Goal: Information Seeking & Learning: Find specific fact

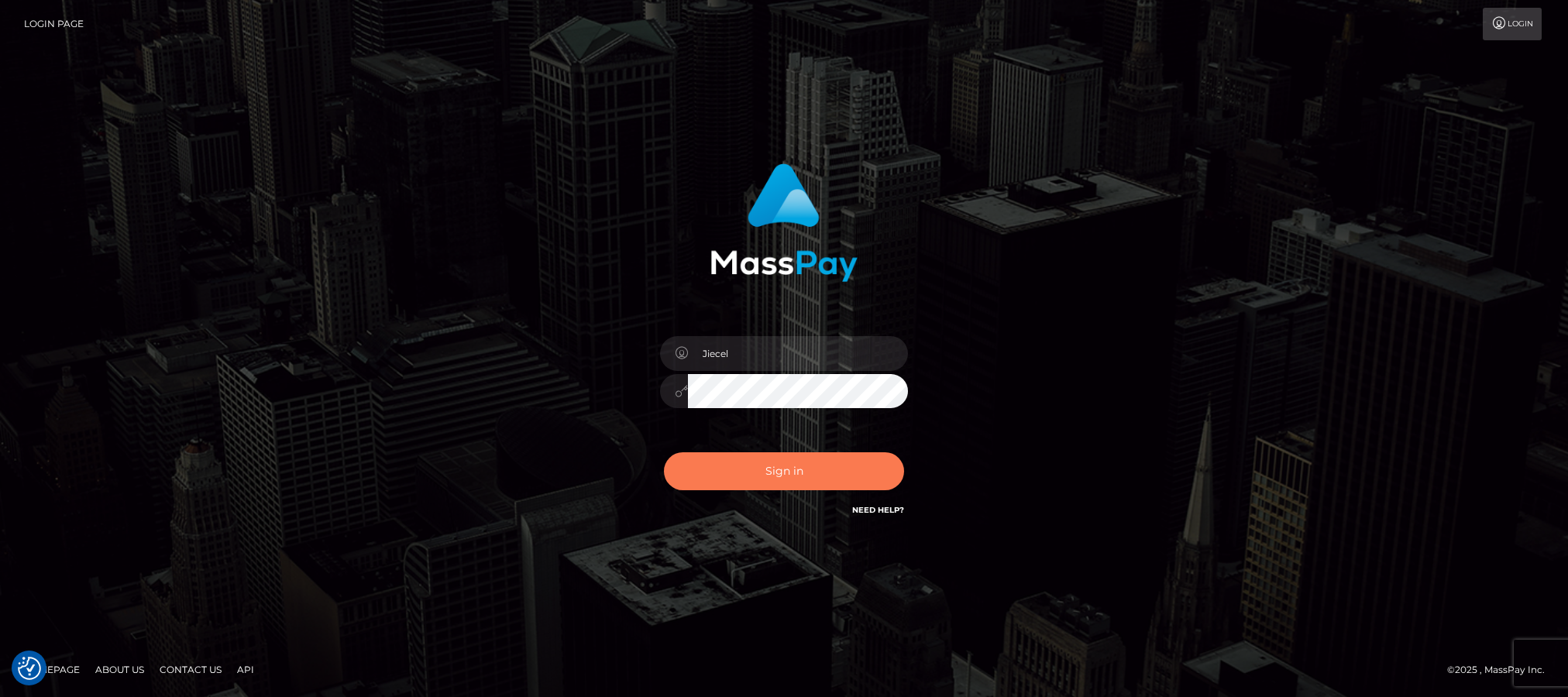
click at [750, 470] on button "Sign in" at bounding box center [784, 471] width 240 height 38
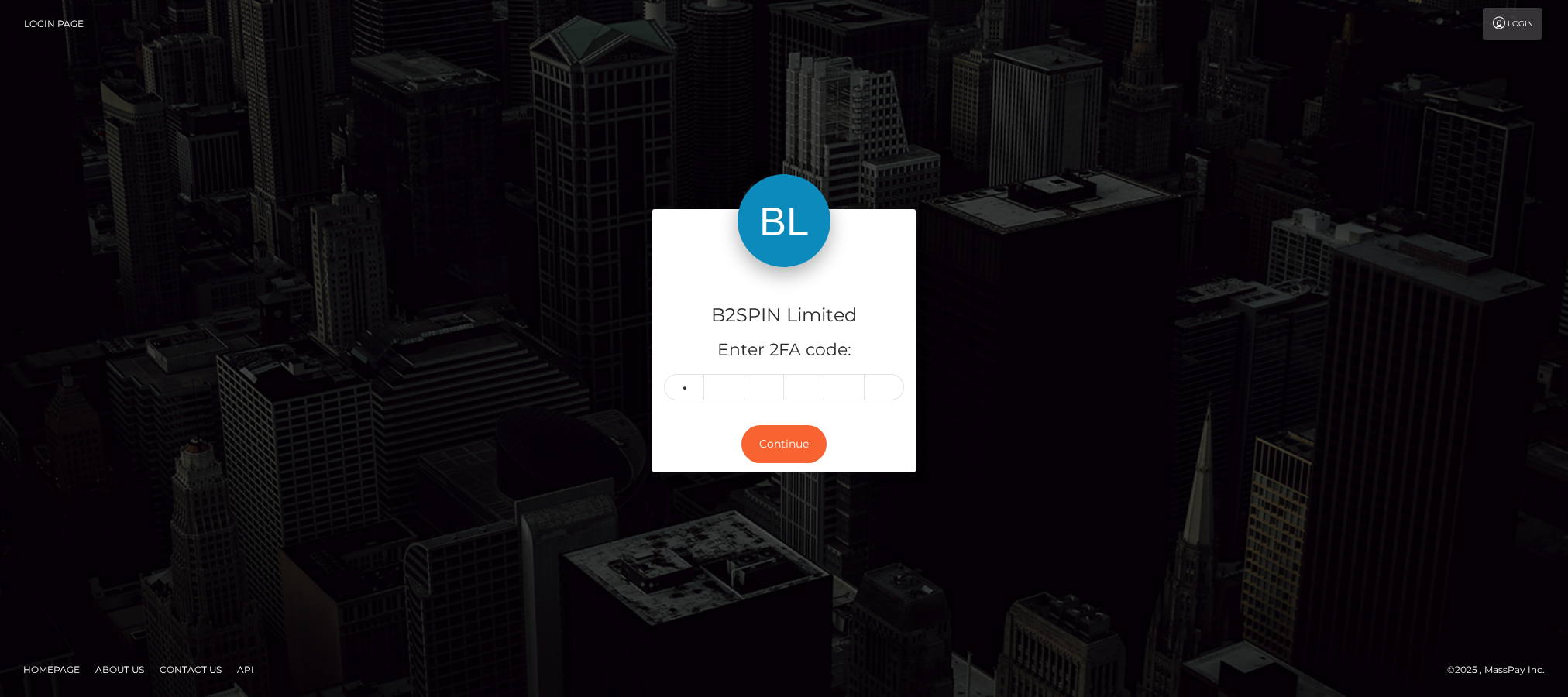
type input "2"
type input "5"
type input "7"
type input "6"
type input "3"
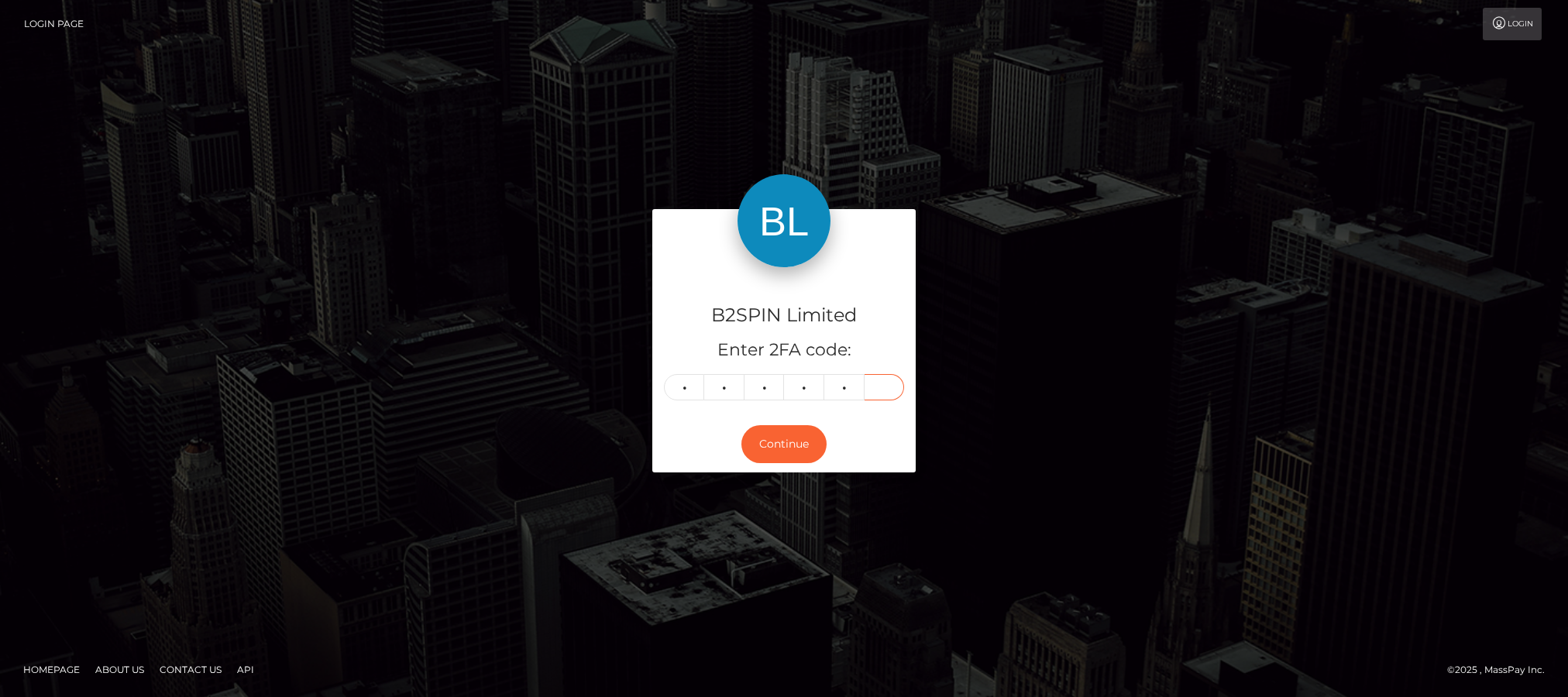
type input "7"
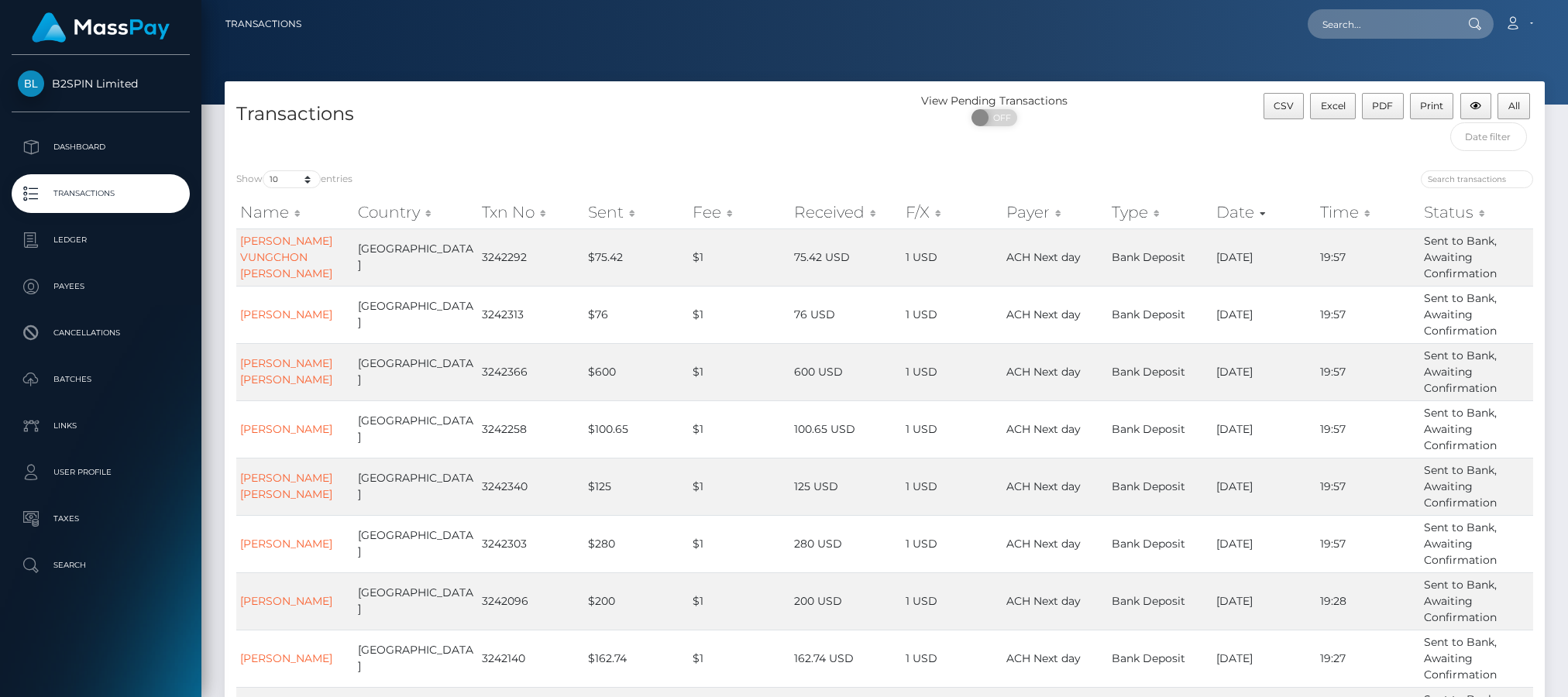
drag, startPoint x: 385, startPoint y: 100, endPoint x: 565, endPoint y: 100, distance: 180.0
click at [385, 101] on h4 "Transactions" at bounding box center [554, 114] width 637 height 27
click at [1407, 30] on input "text" at bounding box center [1380, 24] width 146 height 30
paste input "3241647"
drag, startPoint x: 385, startPoint y: 77, endPoint x: 483, endPoint y: 51, distance: 101.4
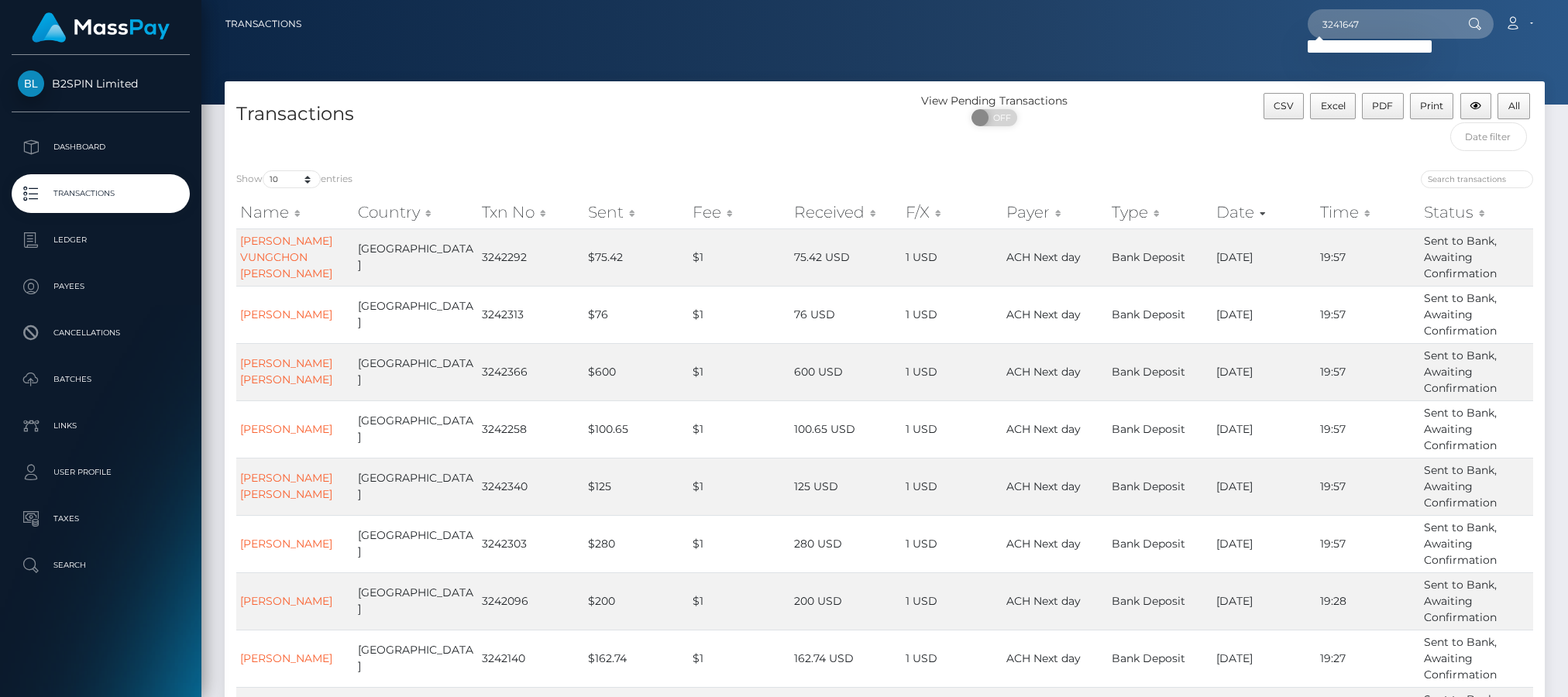
click at [385, 77] on div at bounding box center [884, 52] width 1366 height 105
drag, startPoint x: 1466, startPoint y: 22, endPoint x: 1454, endPoint y: 22, distance: 12.0
click at [1454, 22] on div at bounding box center [1473, 24] width 41 height 30
drag, startPoint x: 1435, startPoint y: 25, endPoint x: 1035, endPoint y: 39, distance: 400.2
click at [1035, 39] on div "3241647 Loading... Loading... Account Edit Profile Logout" at bounding box center [929, 24] width 1230 height 33
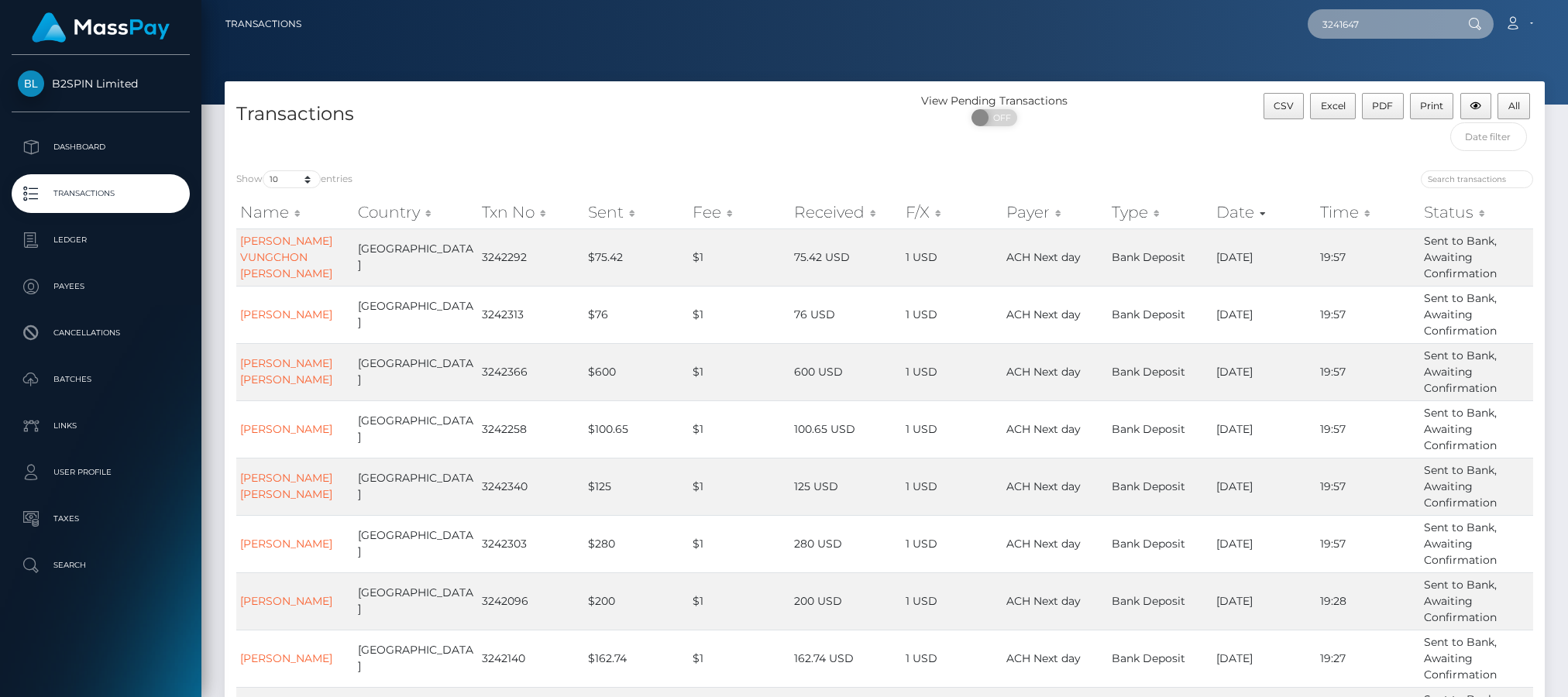
paste input "1274822026"
type input "1274822026"
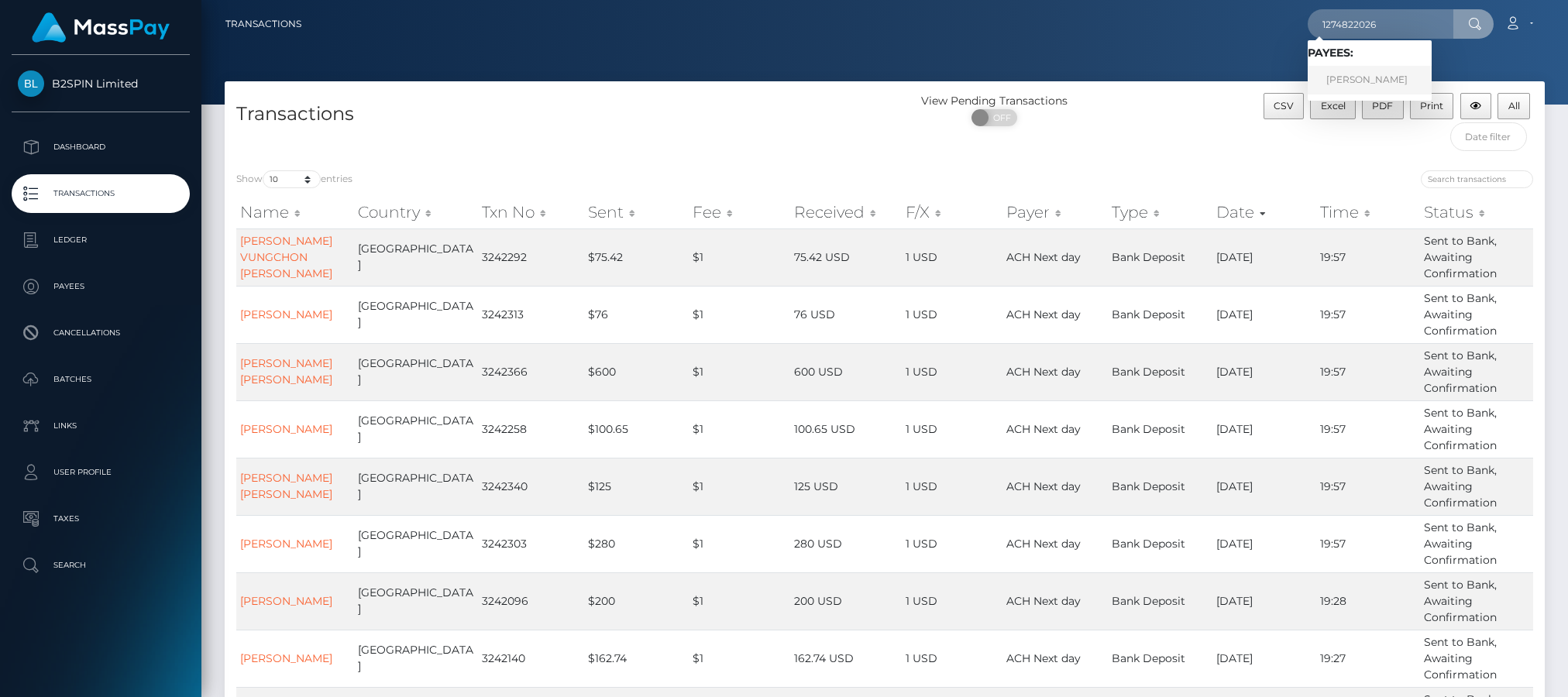
drag, startPoint x: 1366, startPoint y: 73, endPoint x: 1377, endPoint y: 73, distance: 11.0
click at [1366, 73] on link "RITA A JOHNSON" at bounding box center [1369, 79] width 124 height 29
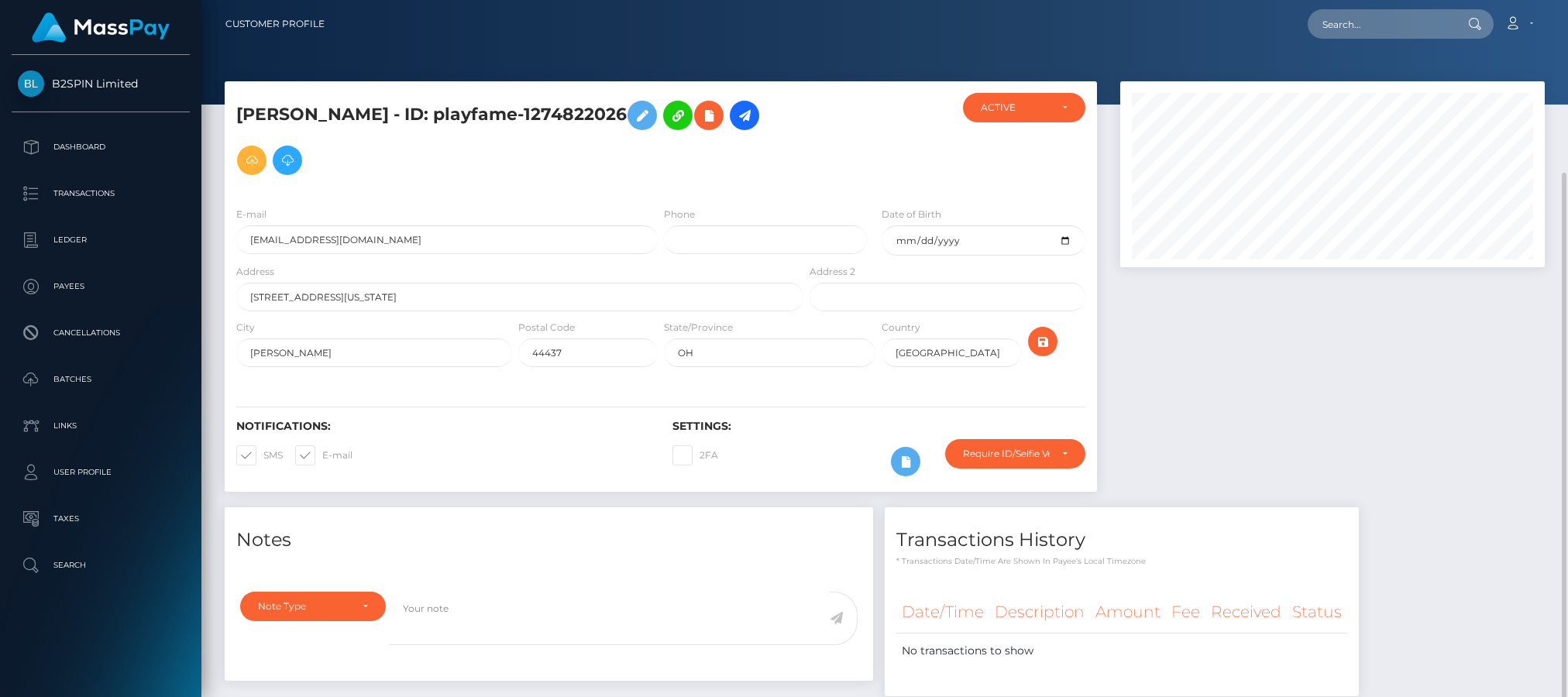
scroll to position [91, 0]
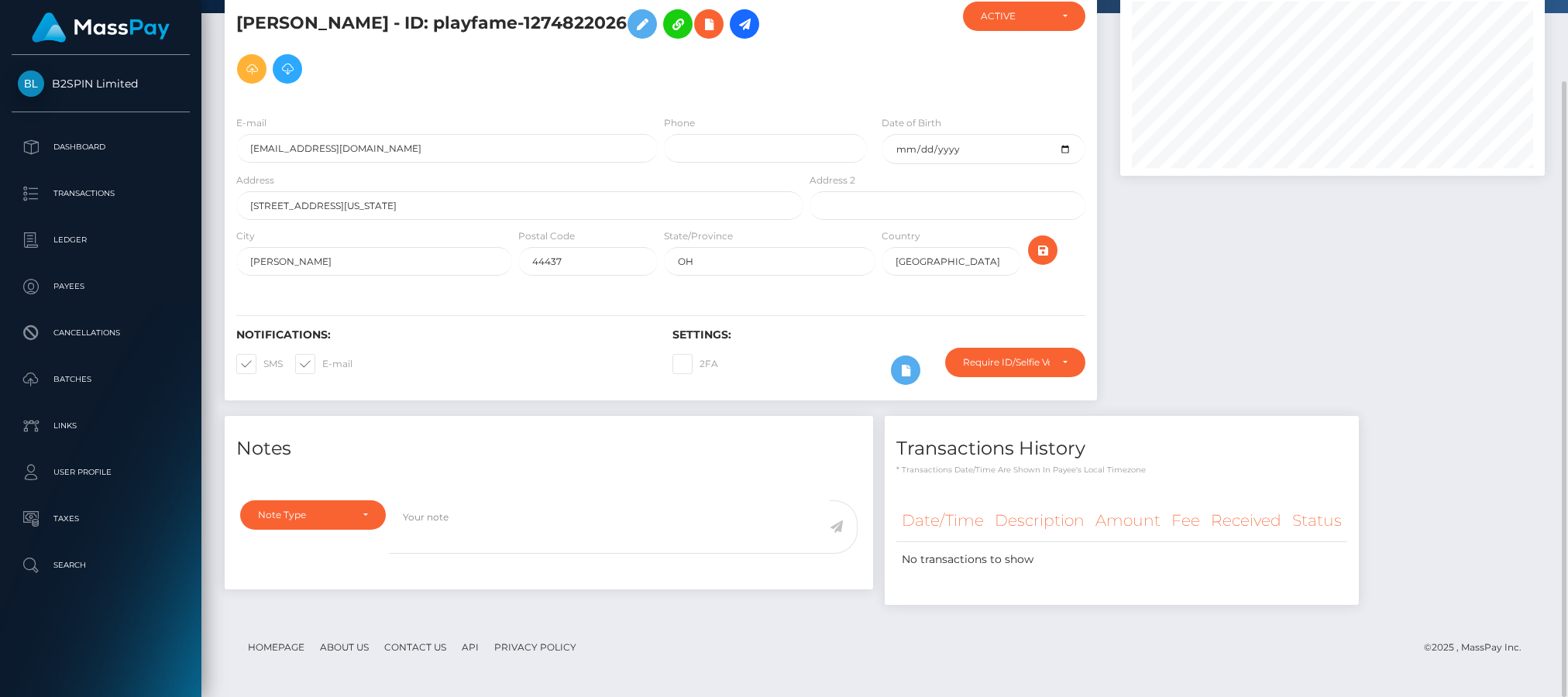
click at [370, 417] on div "Notes" at bounding box center [549, 439] width 648 height 47
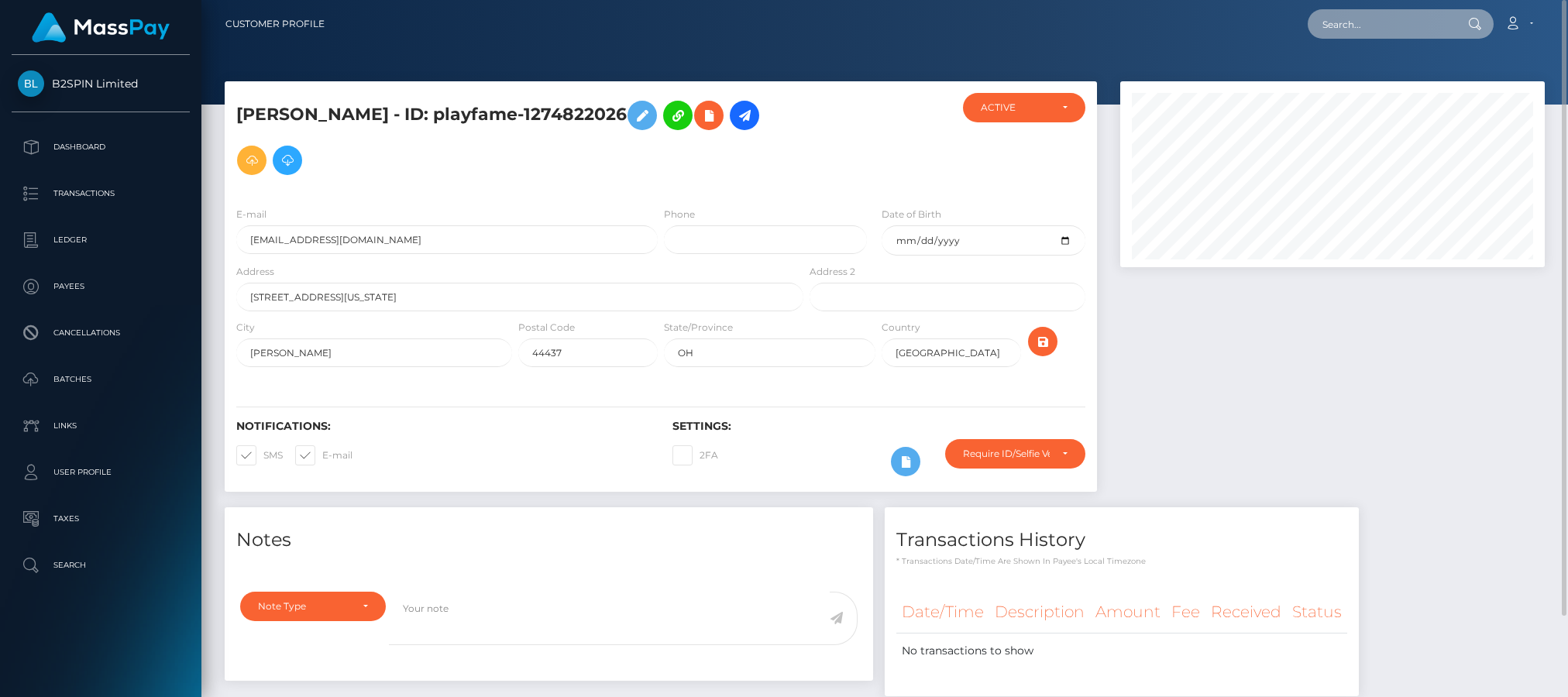
click at [1394, 30] on input "text" at bounding box center [1380, 24] width 146 height 30
paste input "3233736"
drag, startPoint x: 395, startPoint y: 511, endPoint x: 1113, endPoint y: 246, distance: 765.3
click at [400, 505] on div "RITA A JOHNSON - ID: playfame-1274822026 ACTIVE OH" at bounding box center [884, 435] width 1366 height 708
drag, startPoint x: 1405, startPoint y: 30, endPoint x: 1076, endPoint y: 30, distance: 329.0
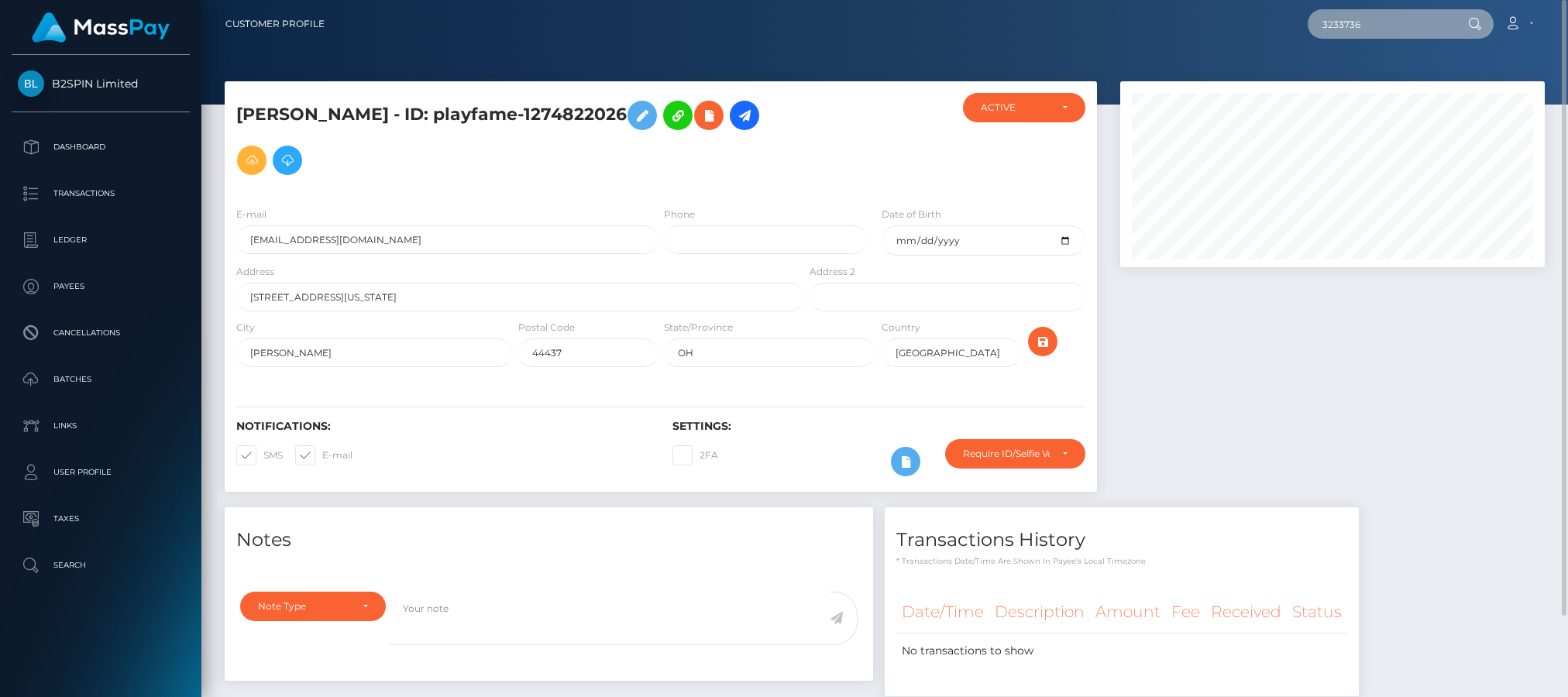
click at [1076, 30] on div "3233736 Loading... Loading... Account Edit Profile Logout" at bounding box center [940, 24] width 1206 height 33
paste input "1711214353"
type input "1711214353"
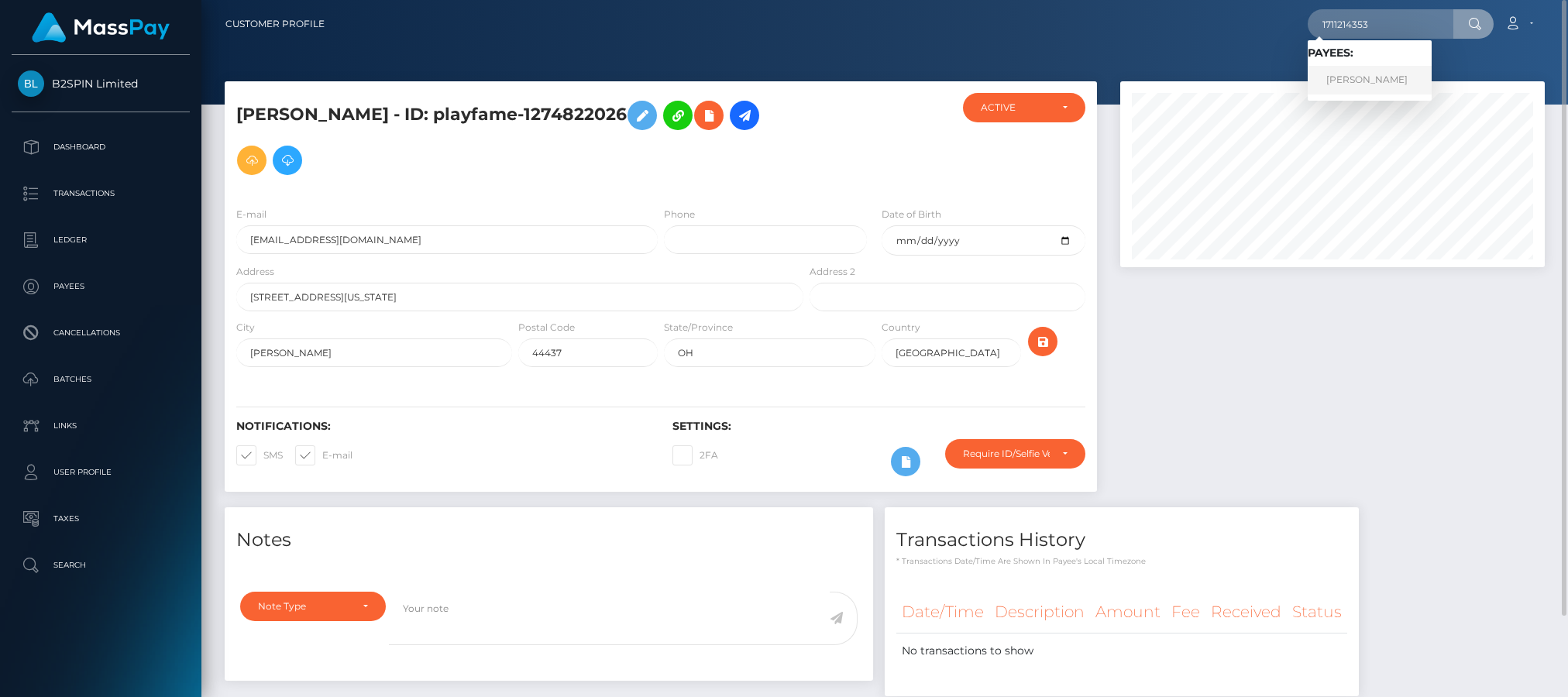
click at [1360, 74] on link "ARTURO MARTINEZ" at bounding box center [1369, 79] width 124 height 29
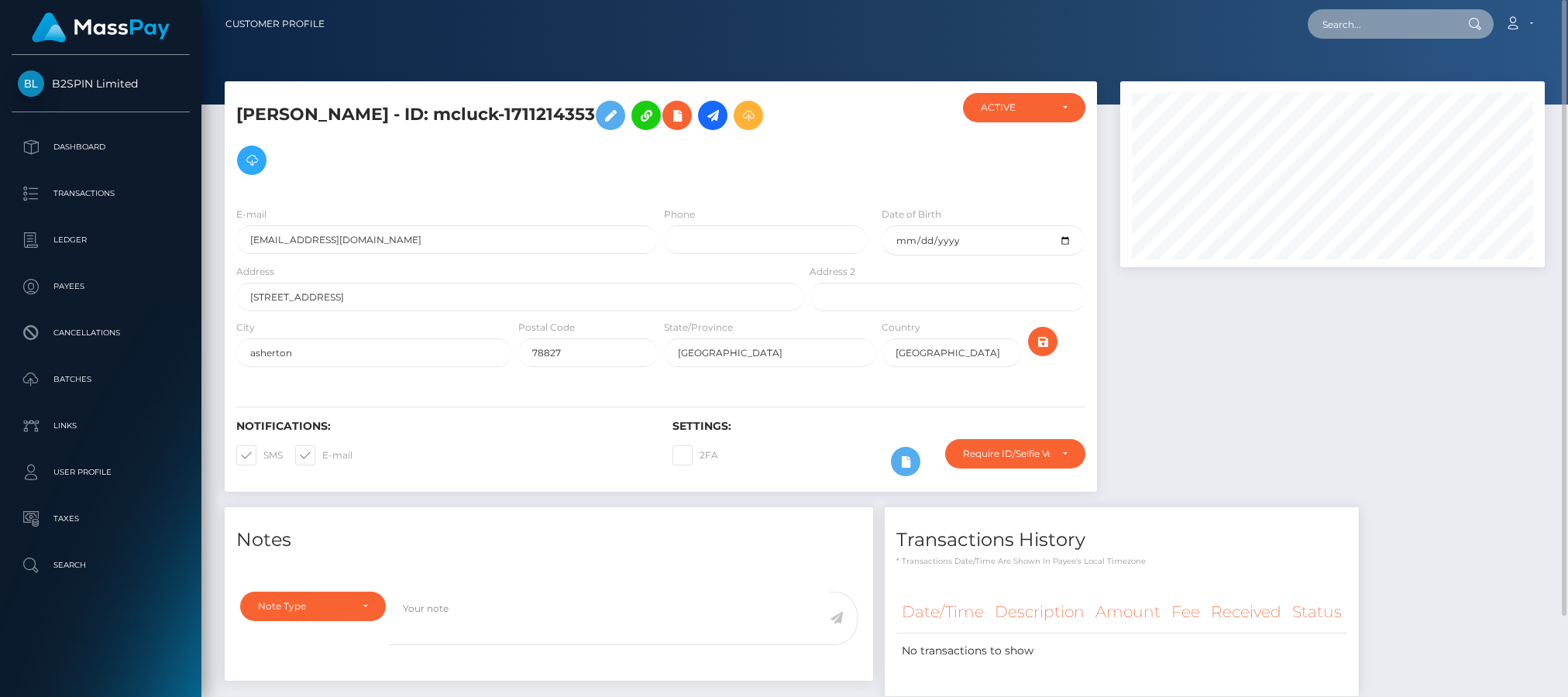
click at [1399, 29] on input "text" at bounding box center [1380, 24] width 146 height 30
paste input "3233500"
click at [361, 184] on div "[PERSON_NAME] - ID: mcluck-1711214353" at bounding box center [515, 144] width 581 height 101
drag, startPoint x: 1401, startPoint y: 29, endPoint x: 888, endPoint y: 23, distance: 513.0
click at [888, 23] on div "3233500 Loading... Loading... Account Edit Profile Logout" at bounding box center [940, 24] width 1206 height 33
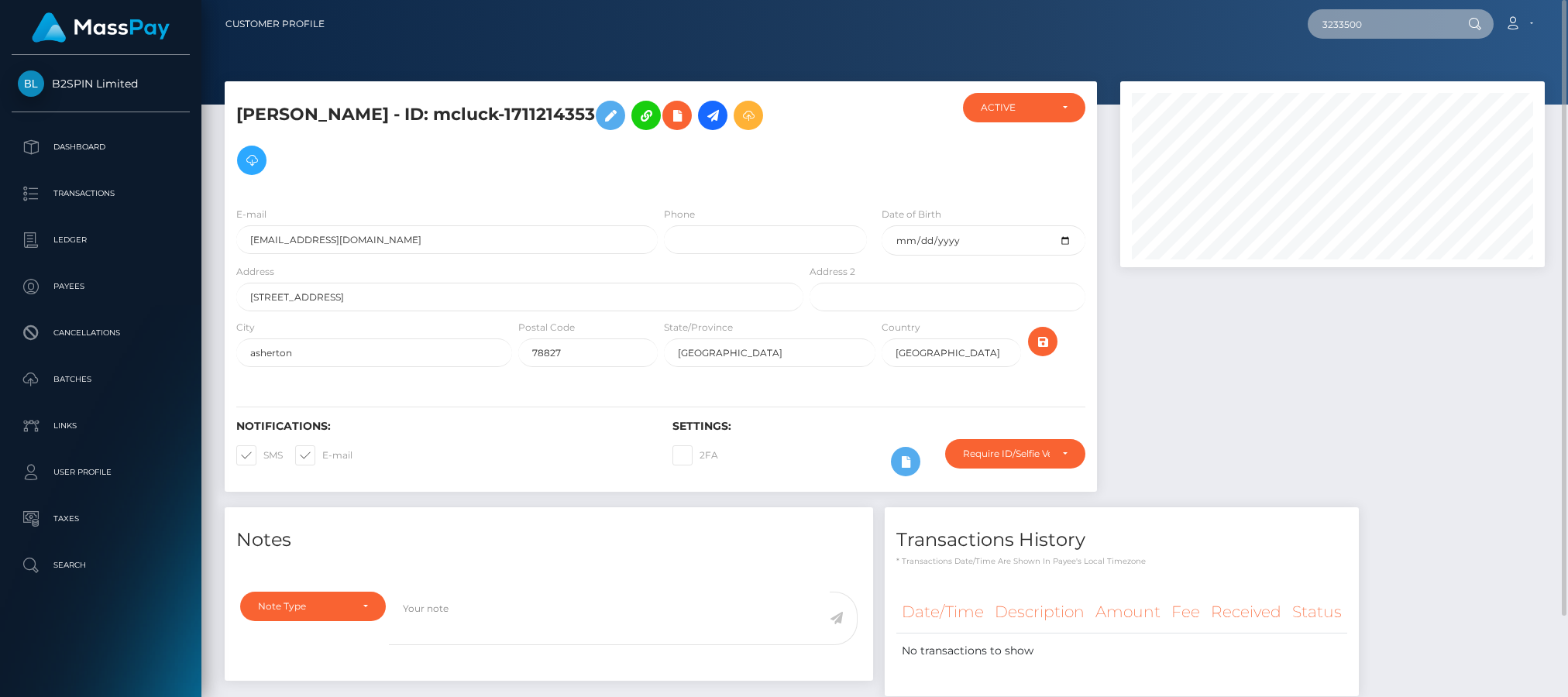
paste input "1112464986"
type input "1112464986"
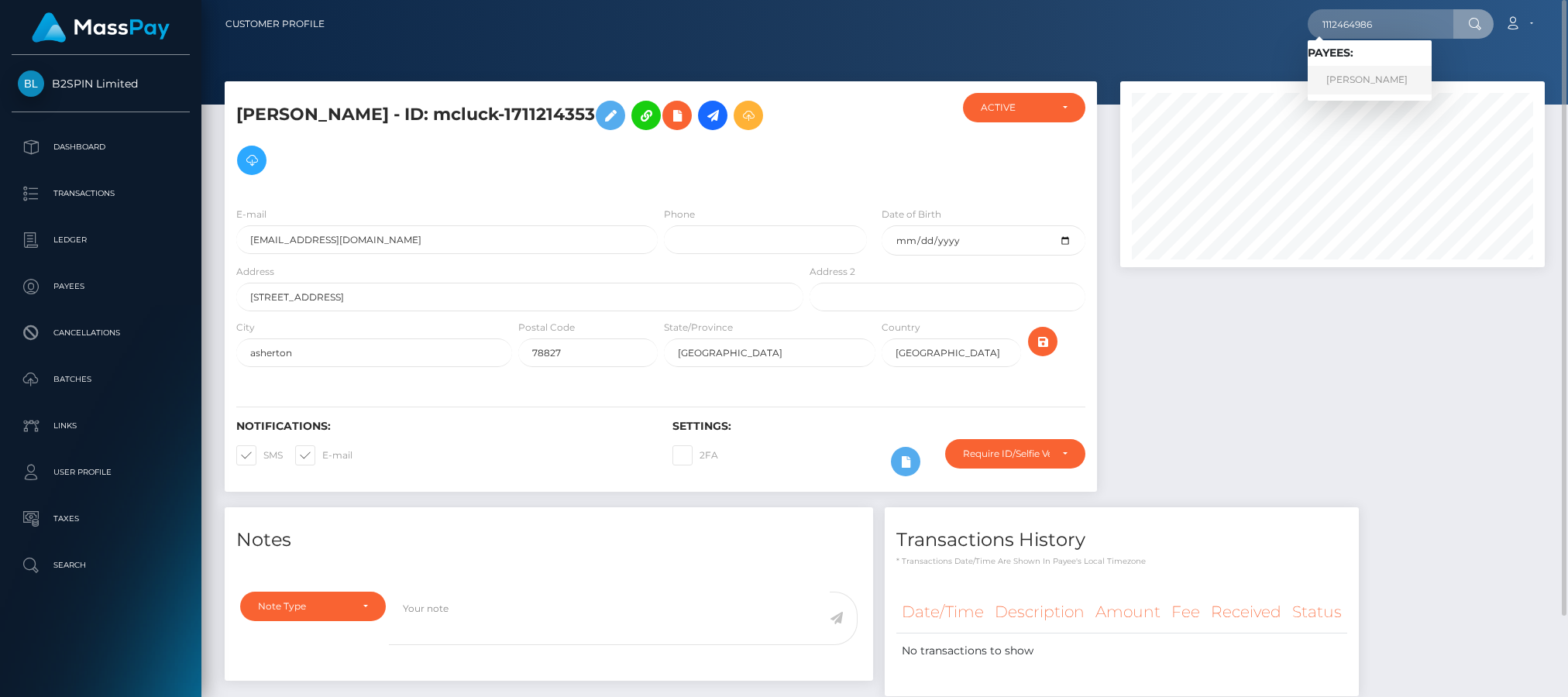
drag, startPoint x: 1401, startPoint y: 82, endPoint x: 1414, endPoint y: 88, distance: 14.3
click at [1401, 82] on link "FRANCISCO J MARTINEZ" at bounding box center [1369, 79] width 124 height 29
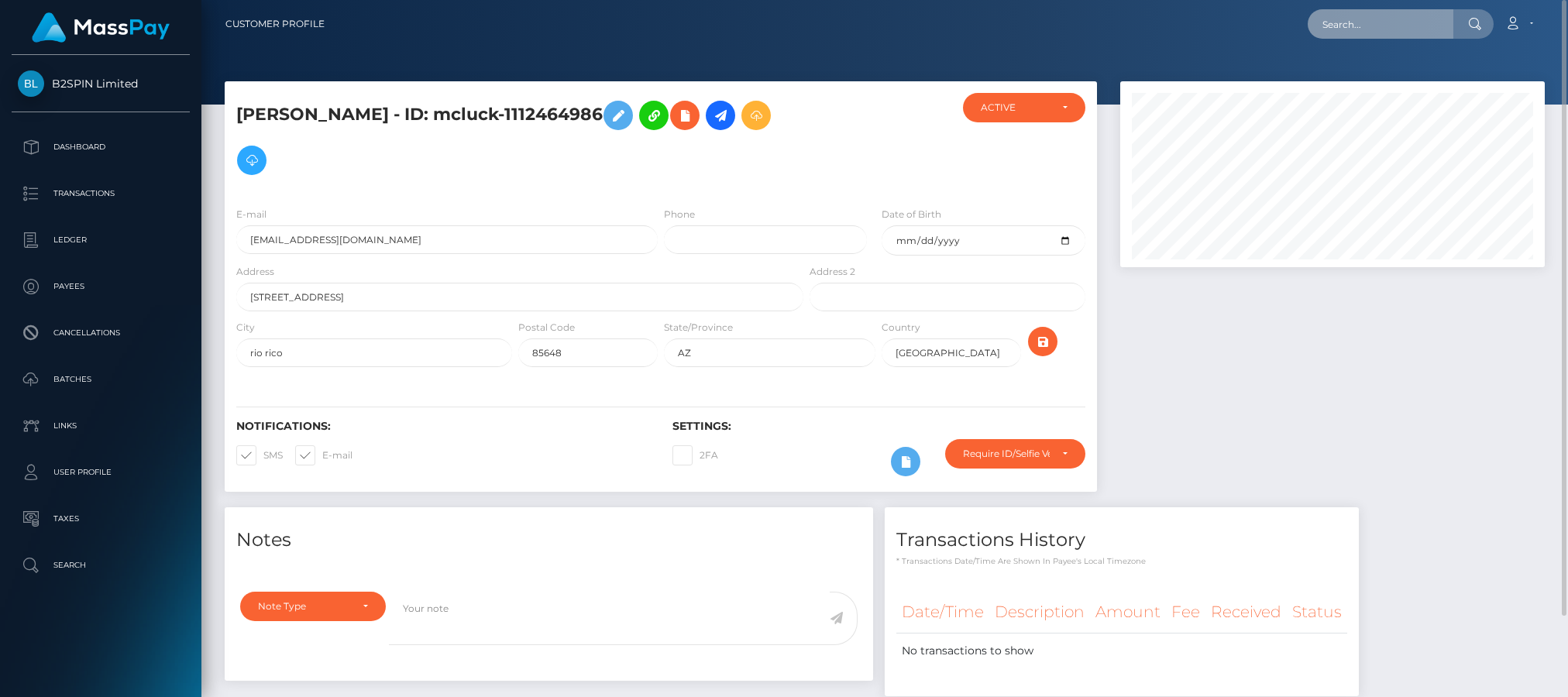
click at [1382, 29] on input "text" at bounding box center [1380, 24] width 146 height 30
paste input "3233349"
click at [404, 390] on div "Notifications: SMS E-mail Settings: 2FA" at bounding box center [661, 437] width 872 height 109
drag, startPoint x: 1384, startPoint y: 23, endPoint x: 1209, endPoint y: 42, distance: 176.0
click at [1209, 42] on nav "Customer Profile 3233349 Loading... Loading... Account" at bounding box center [884, 24] width 1366 height 48
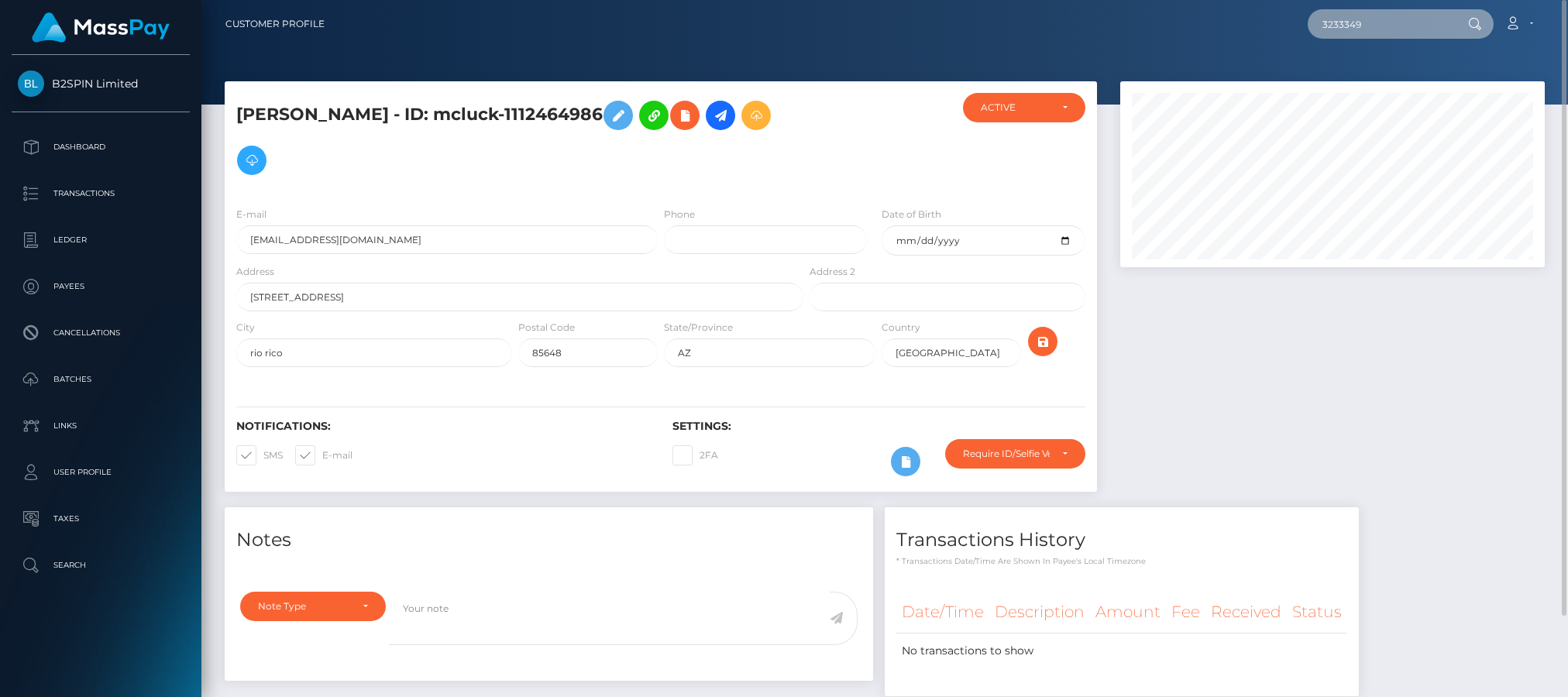
paste input "768470921"
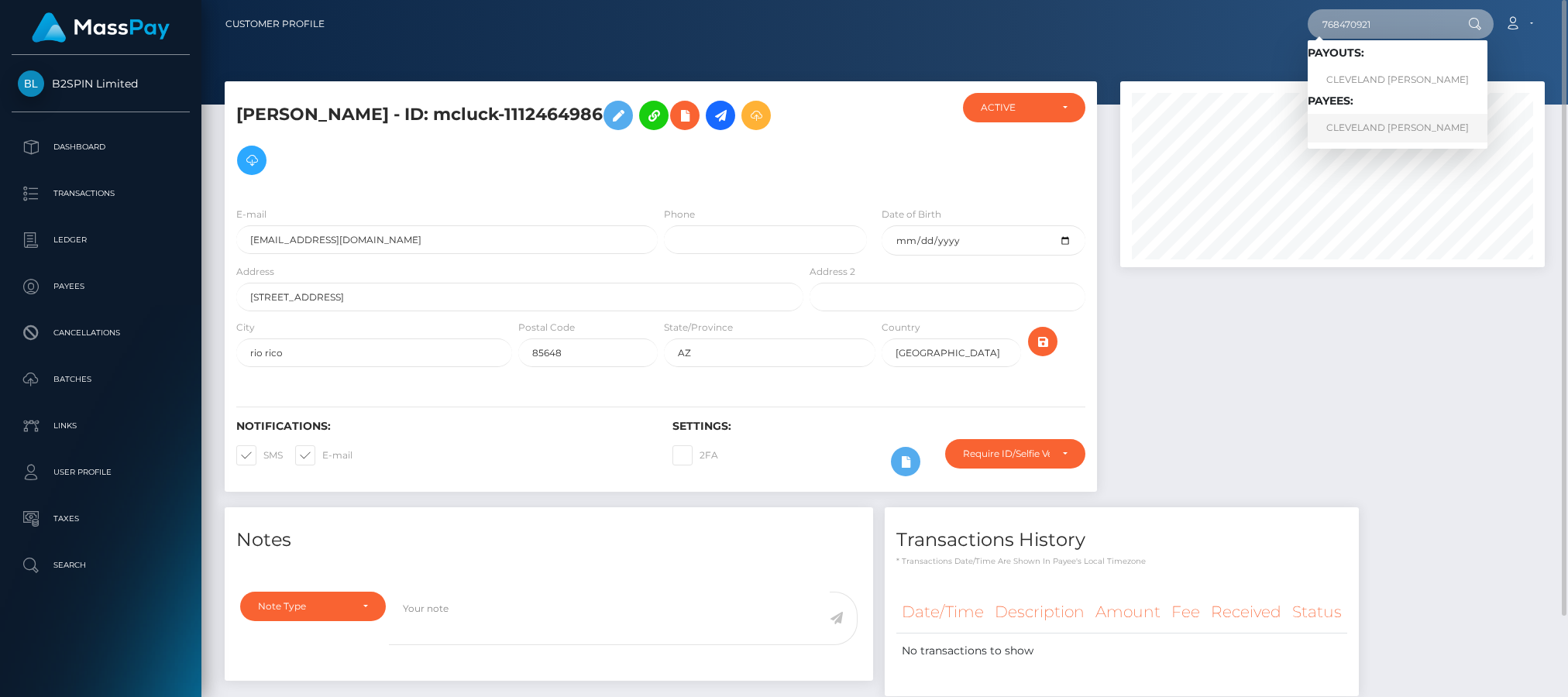
type input "768470921"
click at [1358, 123] on link "CLEVELAND DEONDRA MAGEE" at bounding box center [1397, 128] width 179 height 29
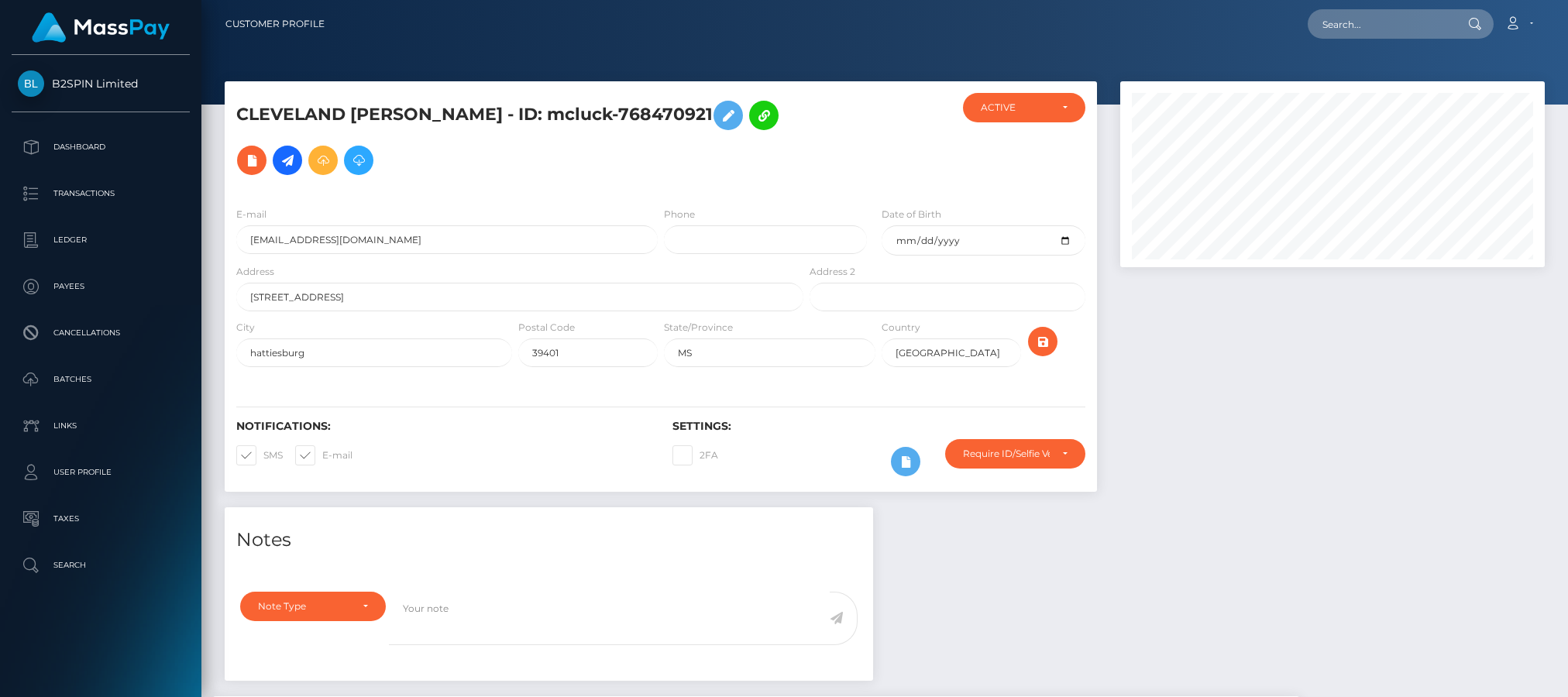
scroll to position [186, 424]
click at [435, 437] on div "Notifications: SMS E-mail" at bounding box center [443, 451] width 436 height 64
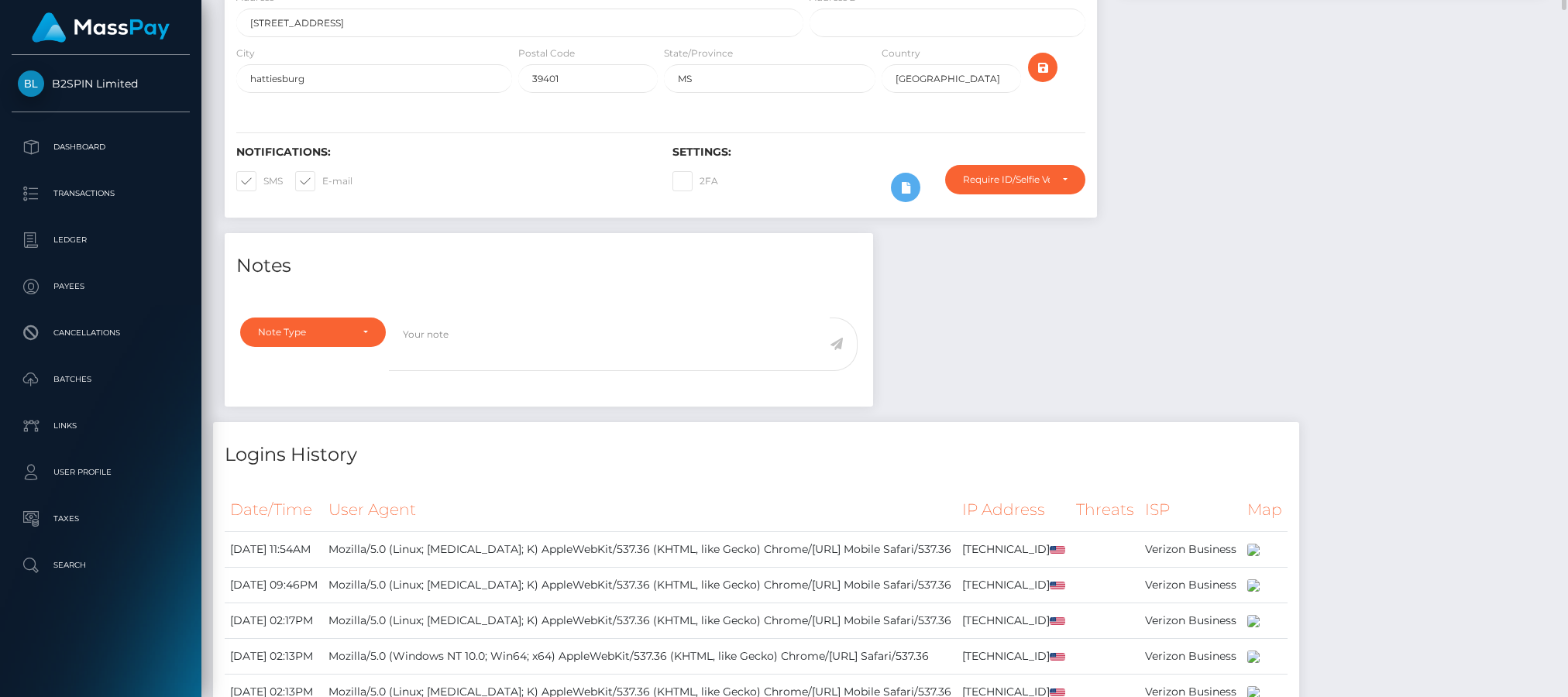
scroll to position [0, 0]
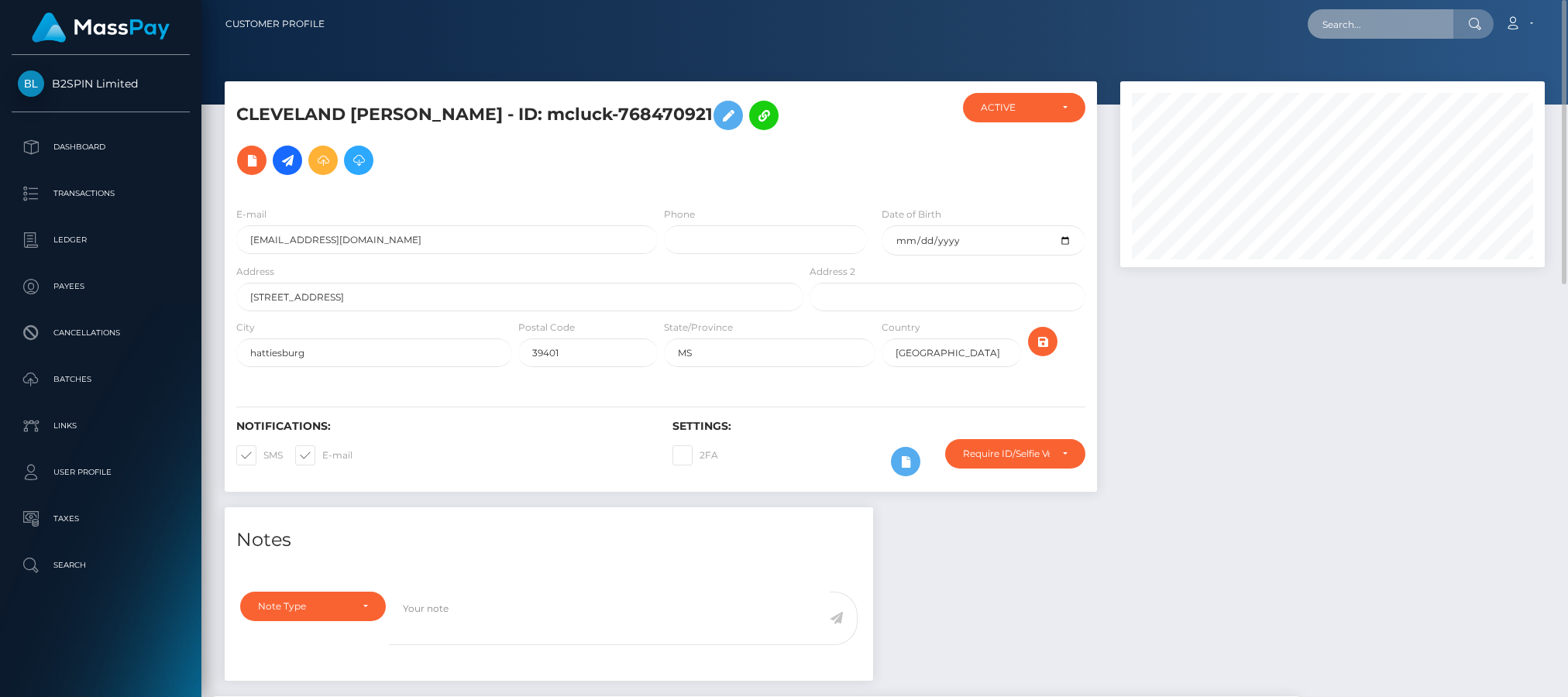
click at [1346, 27] on input "text" at bounding box center [1380, 24] width 146 height 30
paste input "3233366"
drag, startPoint x: 419, startPoint y: 394, endPoint x: 425, endPoint y: 388, distance: 8.5
click at [419, 394] on div "Notifications: SMS E-mail Settings: 2FA" at bounding box center [661, 437] width 872 height 109
drag, startPoint x: 1399, startPoint y: 25, endPoint x: 1192, endPoint y: 25, distance: 207.0
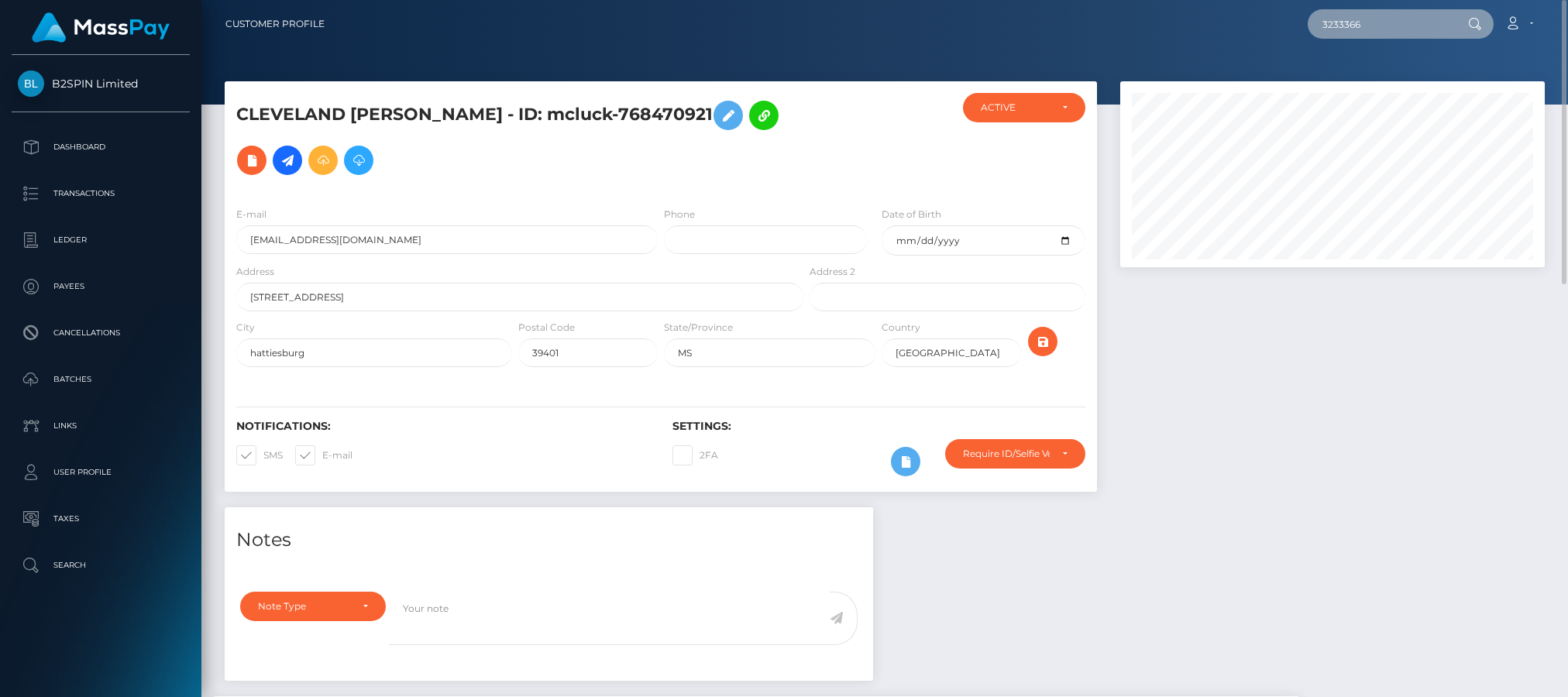
click at [1192, 25] on div "3233366 Loading... Loading... Account Edit Profile Logout" at bounding box center [940, 24] width 1206 height 33
paste input "1787284875"
type input "1787284875"
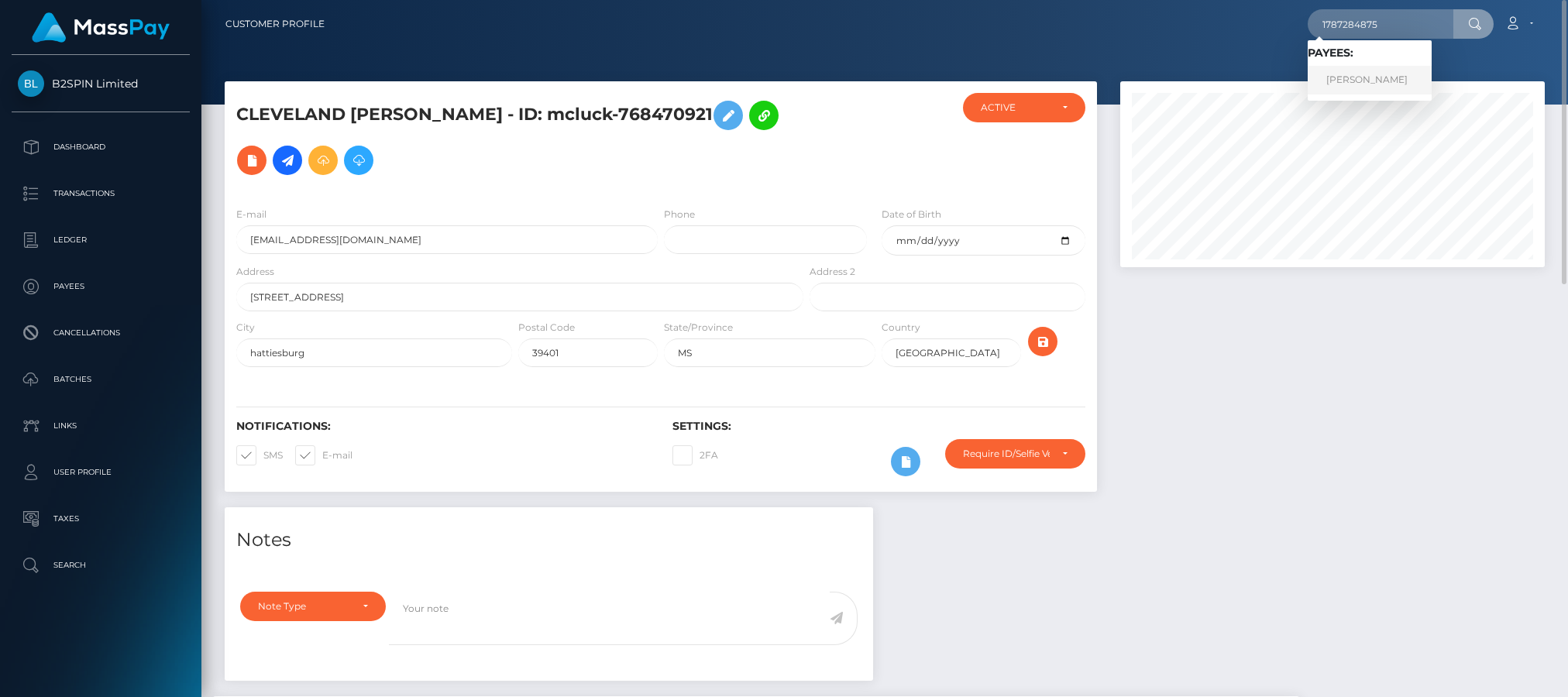
click at [1380, 82] on link "PATRICIA RAMIREZ RODRIGUEZ" at bounding box center [1369, 79] width 124 height 29
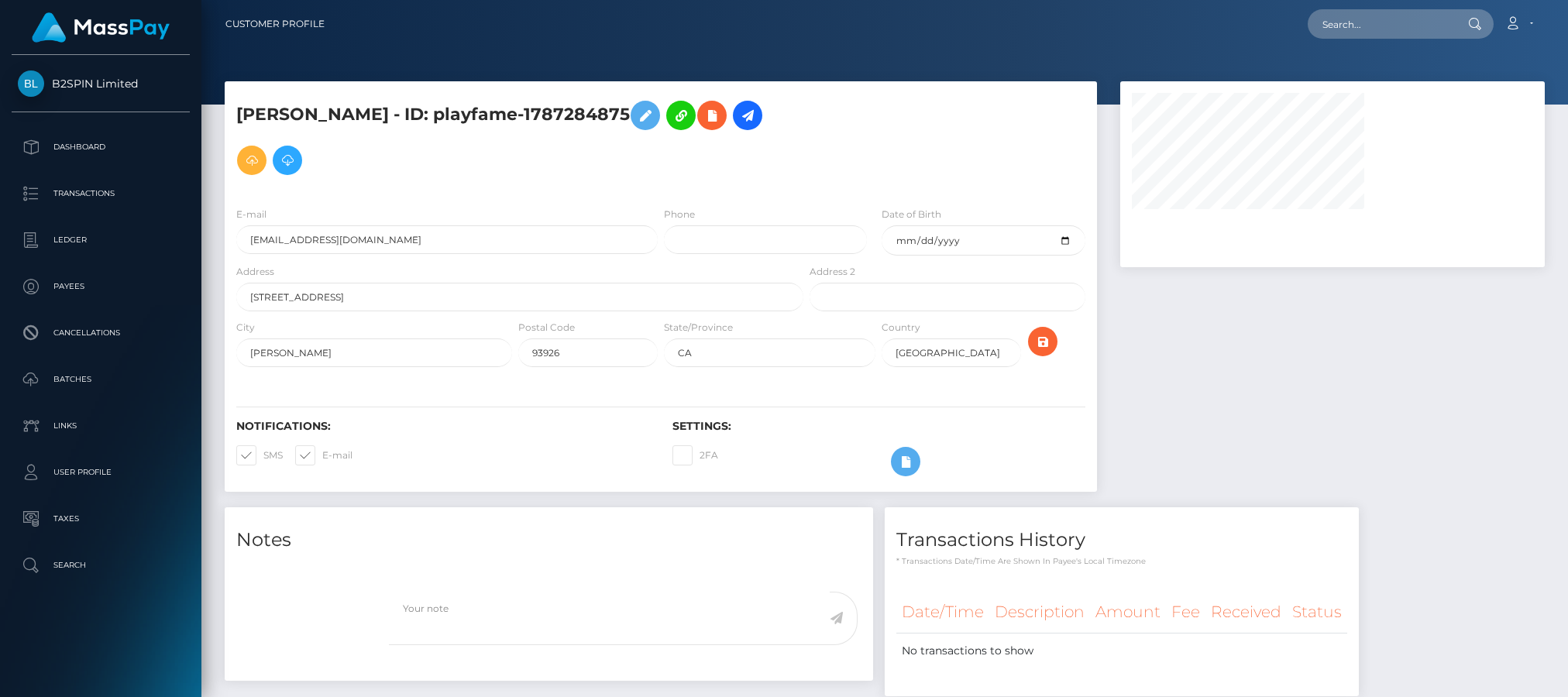
select select
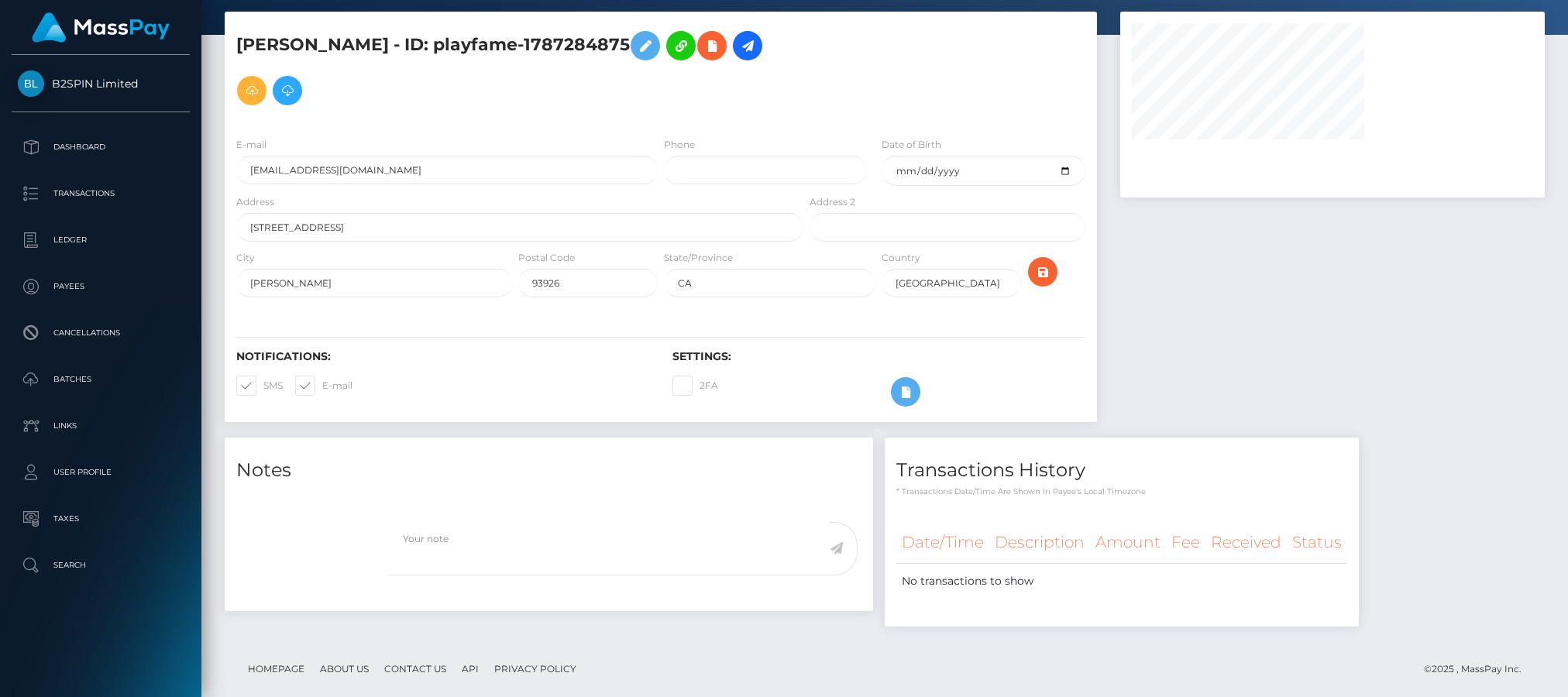
select select
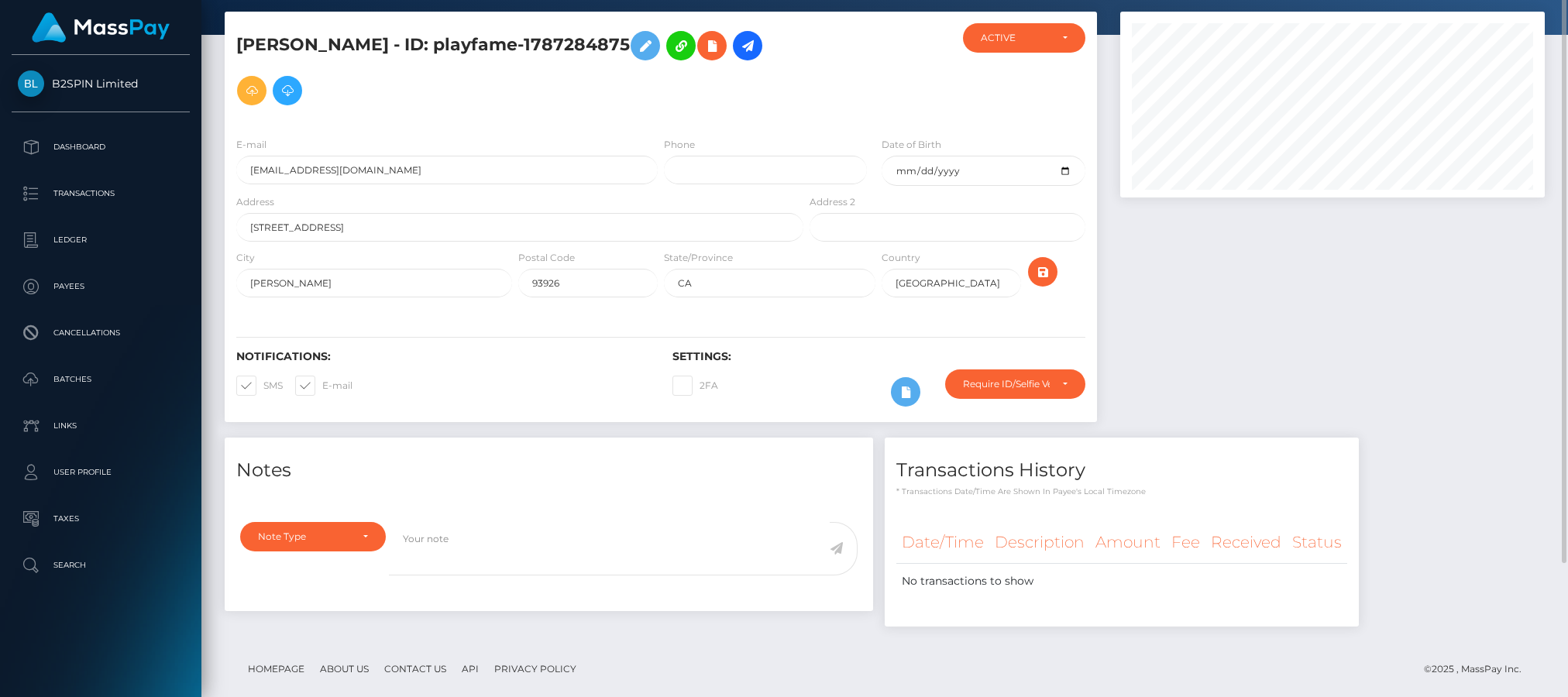
scroll to position [0, 0]
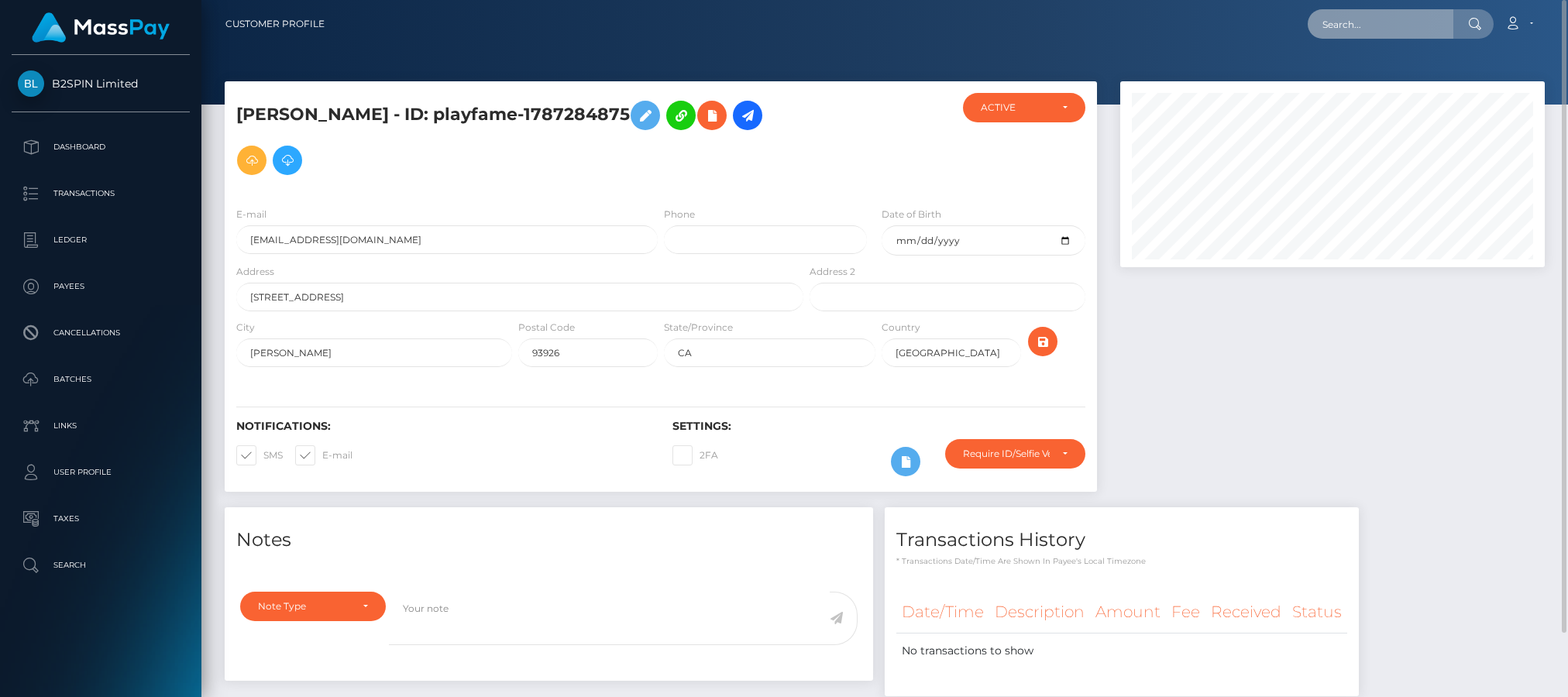
click at [1367, 33] on input "text" at bounding box center [1380, 24] width 146 height 30
paste input "3232803"
click at [434, 462] on div "Notifications: SMS E-mail Settings: 2FA" at bounding box center [661, 437] width 872 height 109
drag, startPoint x: 1402, startPoint y: 23, endPoint x: 1172, endPoint y: 19, distance: 230.0
click at [1172, 19] on div "3232803 Loading... Loading... Account Edit Profile Logout" at bounding box center [940, 24] width 1206 height 33
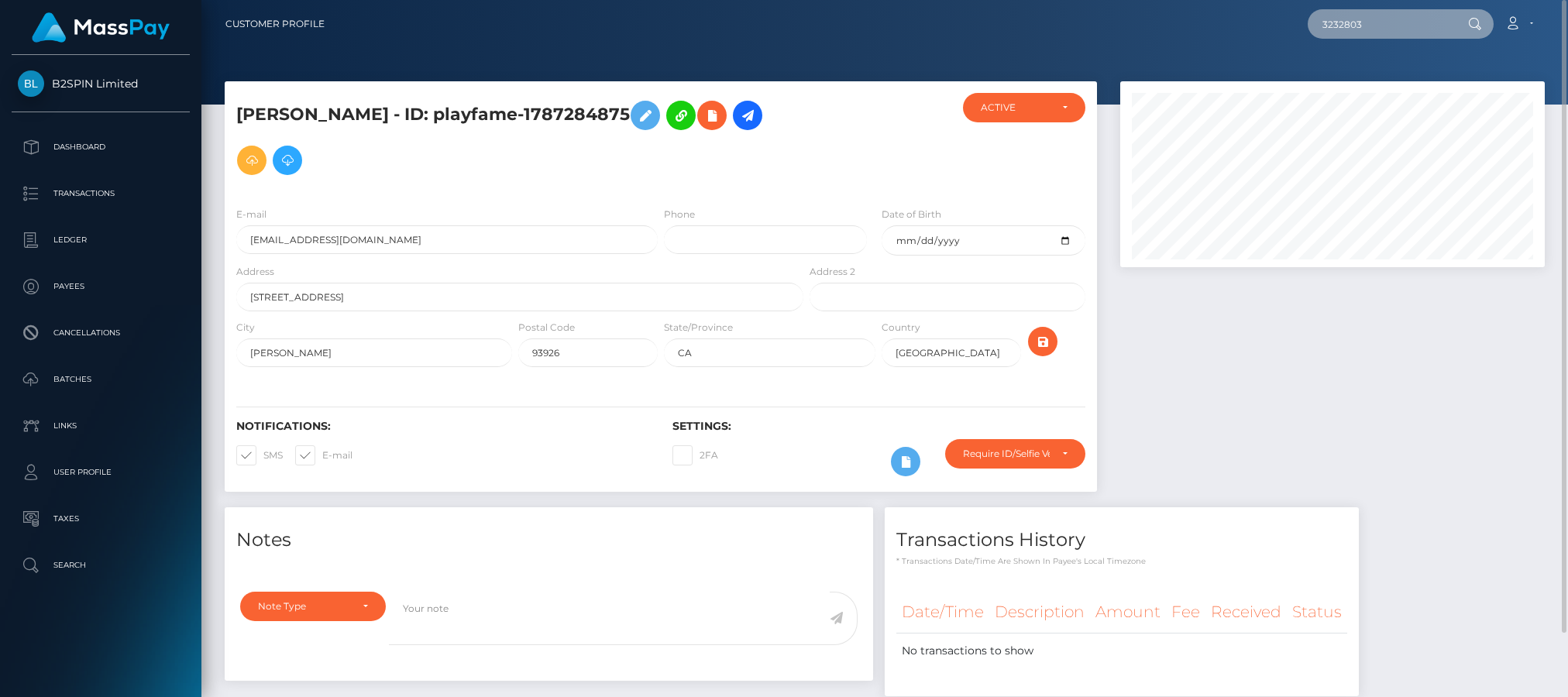
paste input "1244419698"
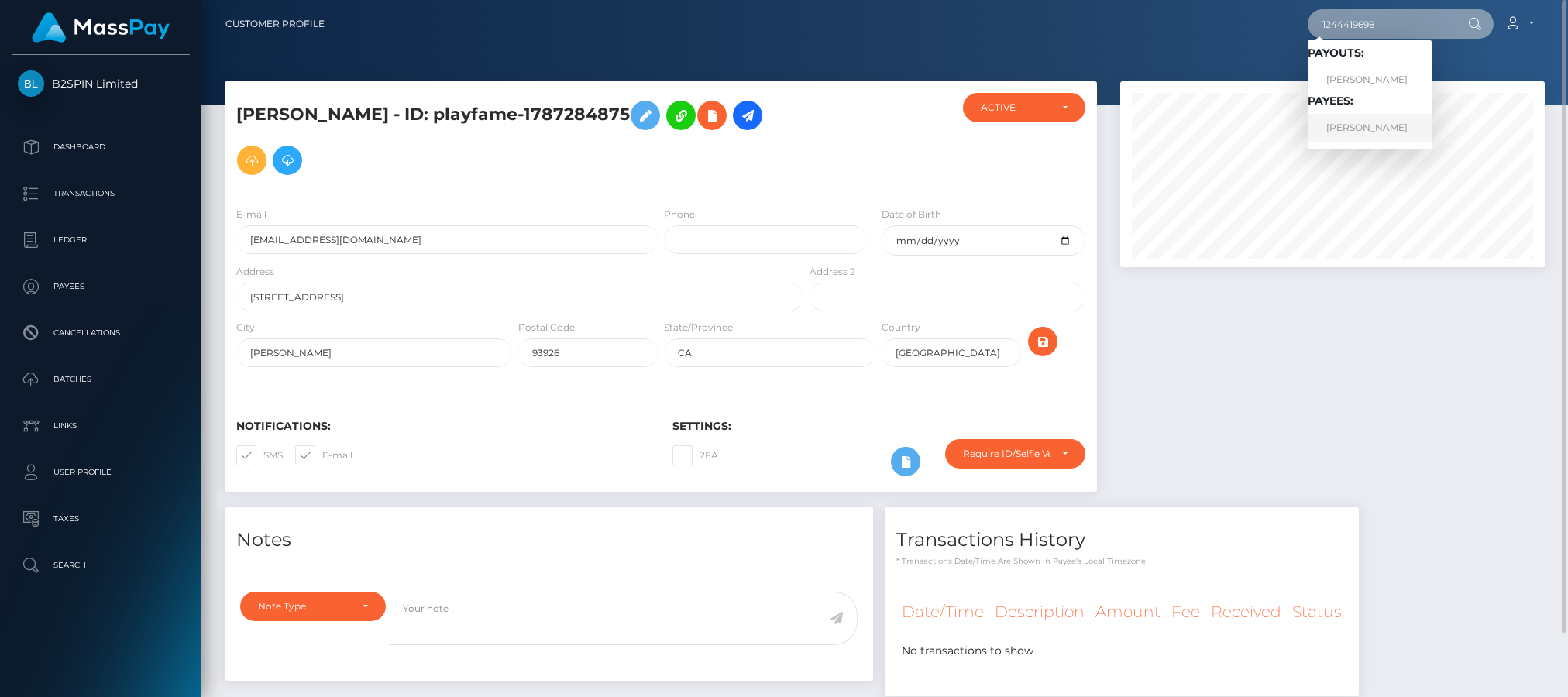
type input "1244419698"
click at [1426, 123] on link "NATHAN KHANG NGUYEN" at bounding box center [1369, 128] width 124 height 29
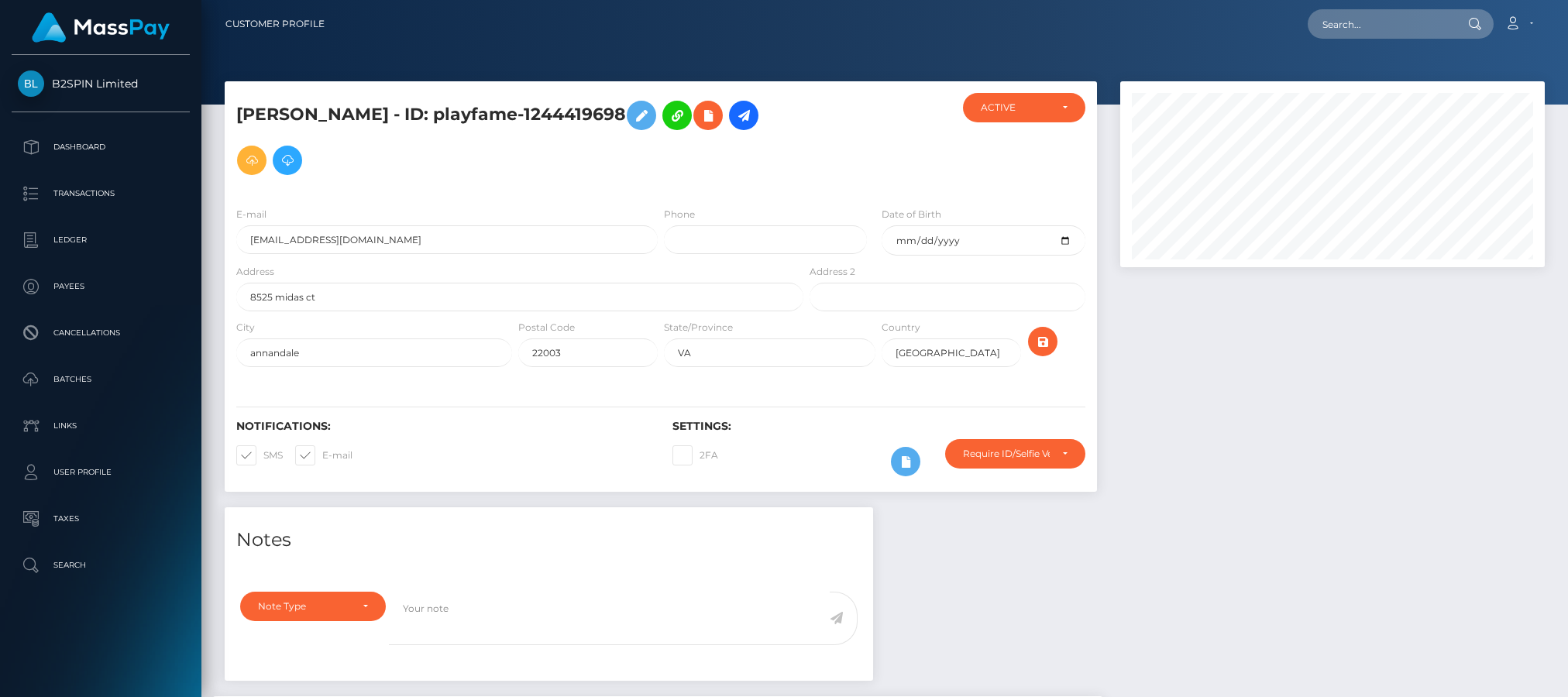
scroll to position [186, 424]
drag, startPoint x: 400, startPoint y: 438, endPoint x: 499, endPoint y: 382, distance: 113.7
click at [400, 438] on div "Notifications: SMS E-mail" at bounding box center [443, 451] width 436 height 64
click at [1379, 13] on input "text" at bounding box center [1380, 24] width 146 height 30
paste input "3232803"
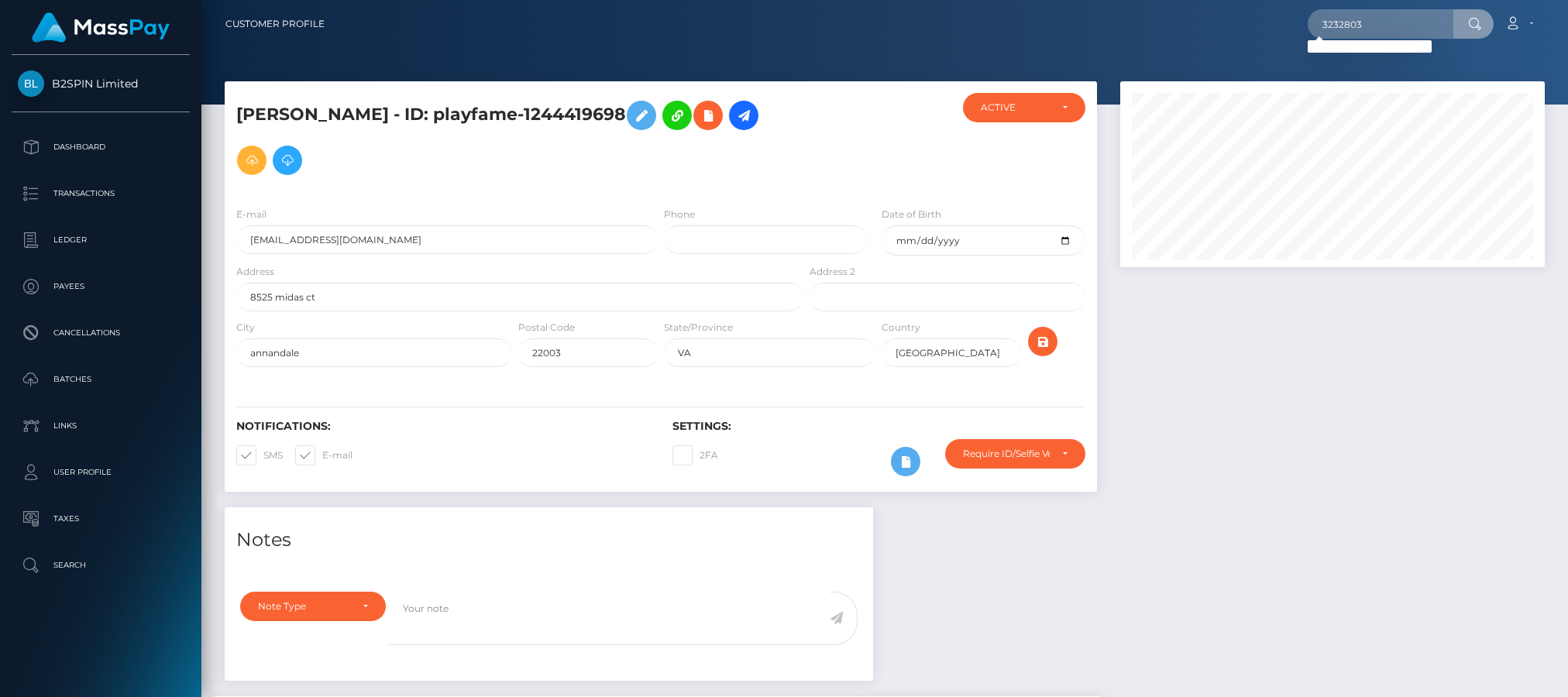
click at [401, 531] on h4 "Notes" at bounding box center [548, 540] width 625 height 27
drag, startPoint x: 1405, startPoint y: 14, endPoint x: 1109, endPoint y: 31, distance: 296.5
click at [1109, 31] on div "3232803 Loading... Loading... Account Edit Profile Logout" at bounding box center [940, 24] width 1206 height 33
paste input "1244419698"
type input "1244419698"
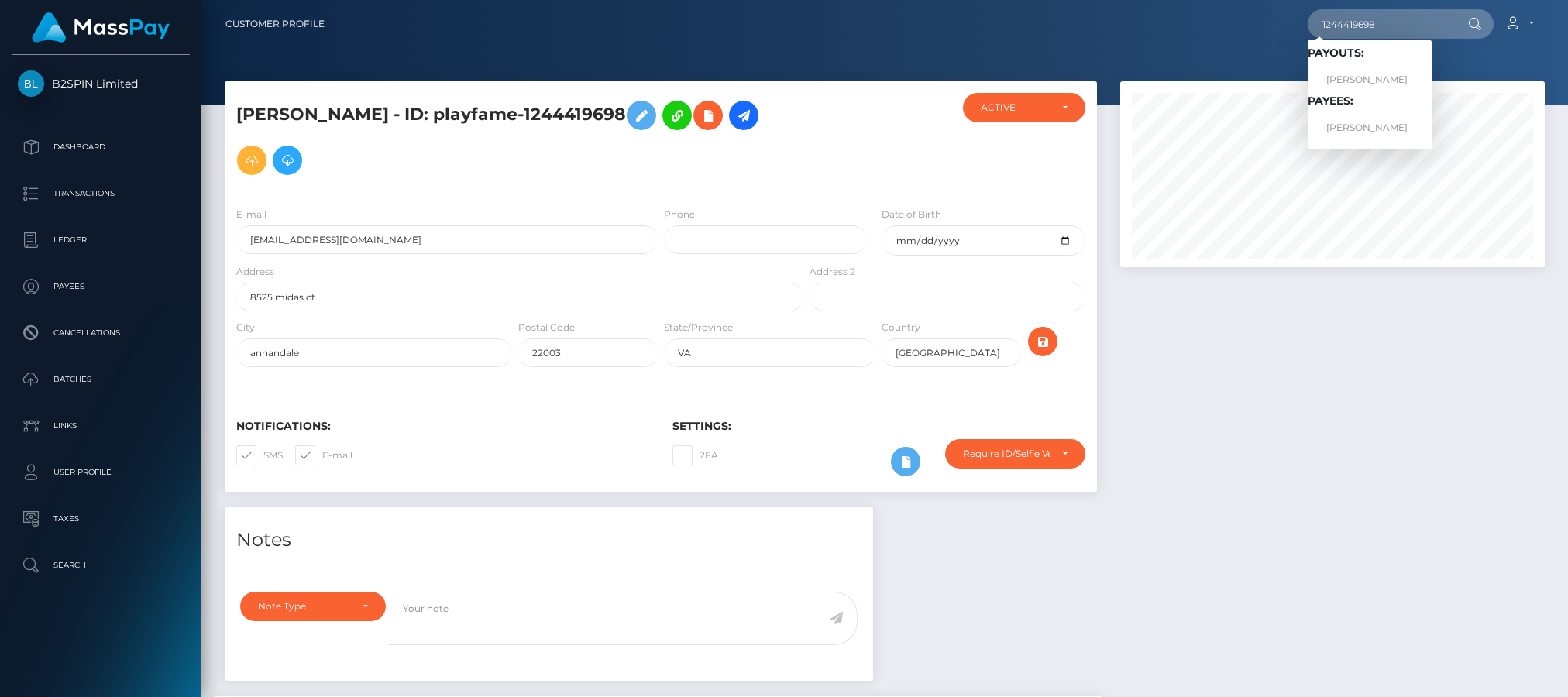
click at [382, 481] on div "Notifications: SMS E-mail" at bounding box center [443, 451] width 436 height 64
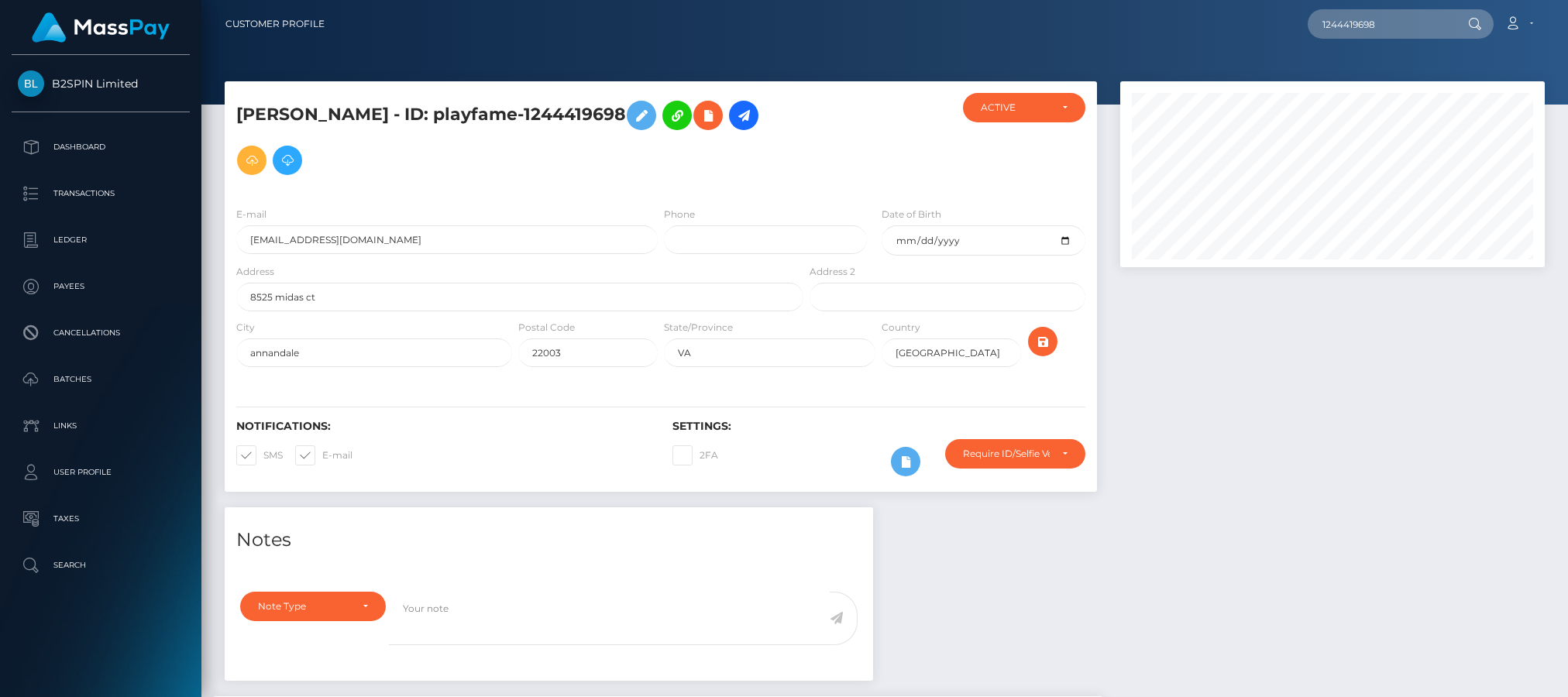
click at [793, 477] on div "2FA" at bounding box center [770, 460] width 218 height 45
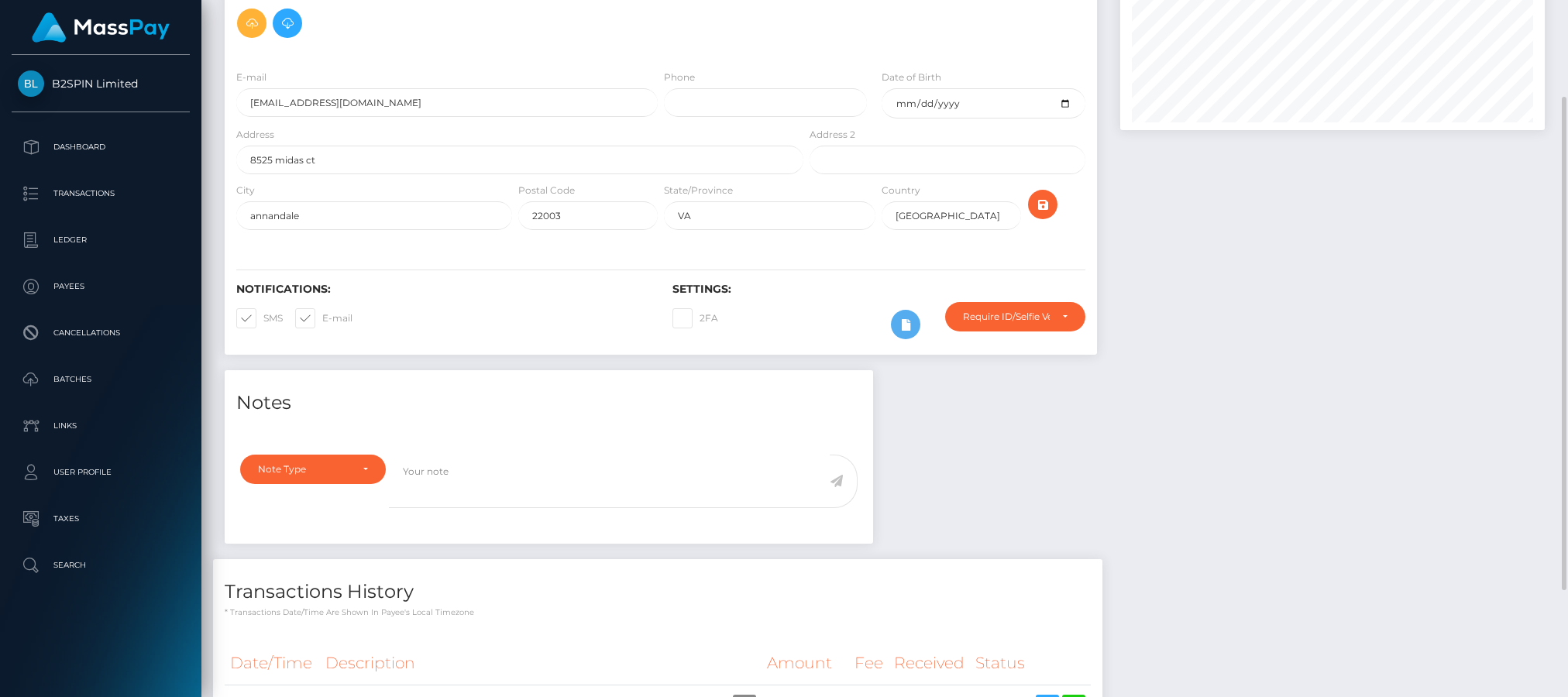
scroll to position [286, 0]
